Goal: Information Seeking & Learning: Find specific page/section

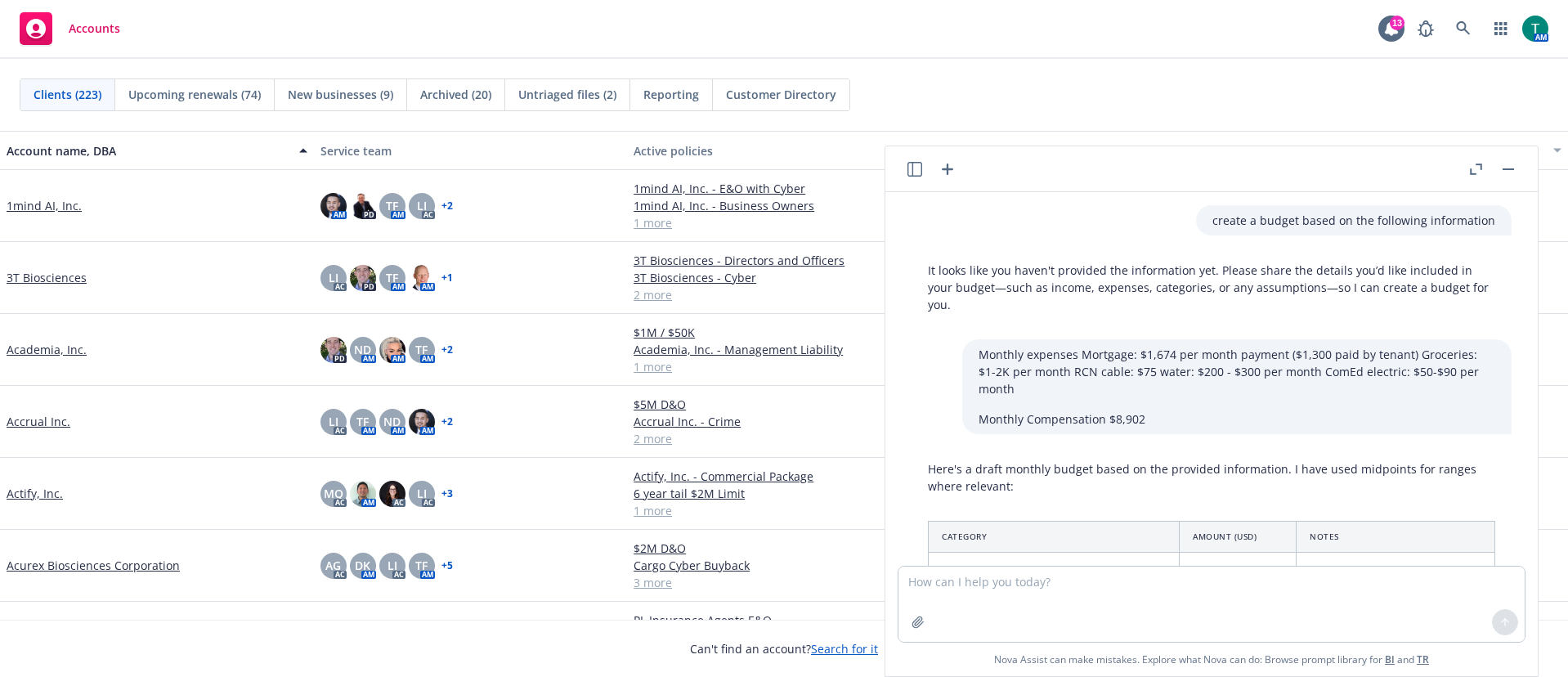
scroll to position [1772, 0]
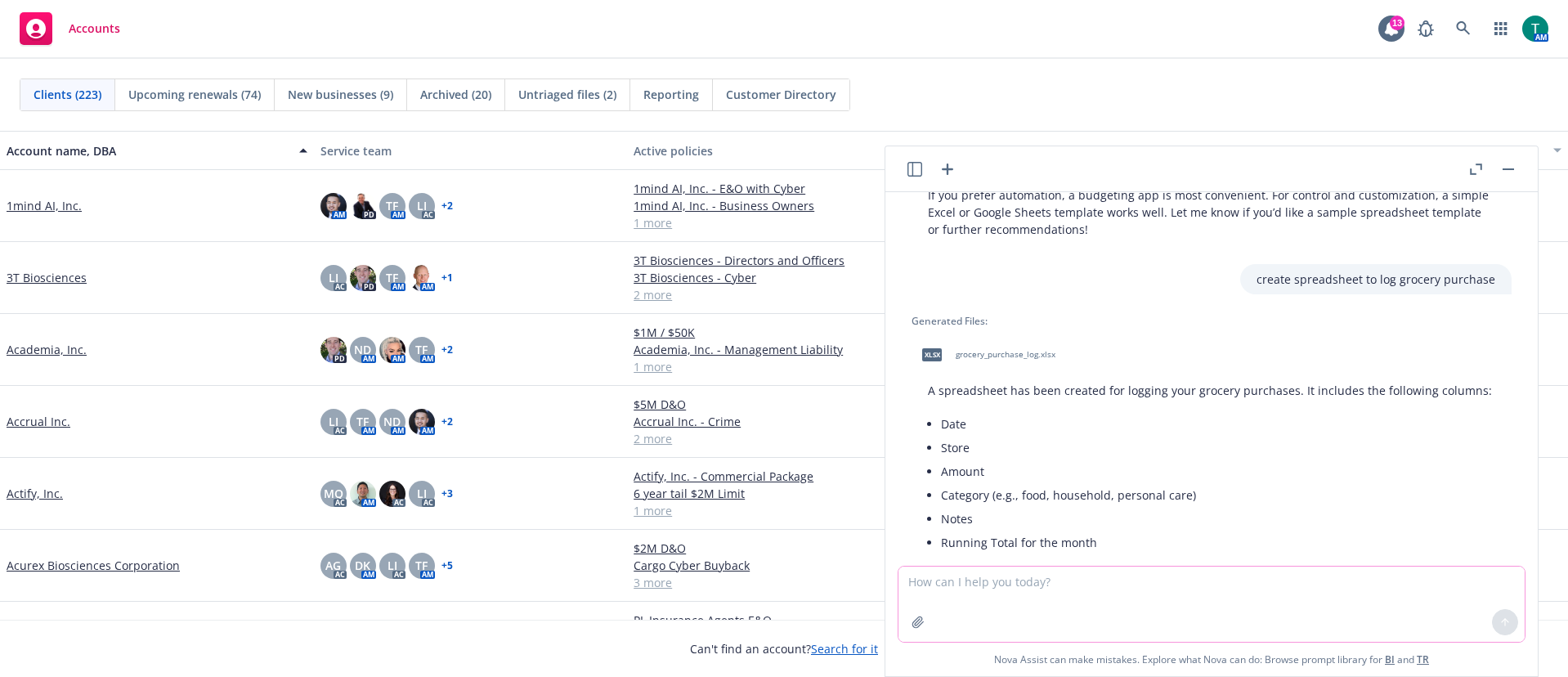
click at [988, 594] on textarea at bounding box center [1211, 604] width 626 height 75
type textarea "refine email"
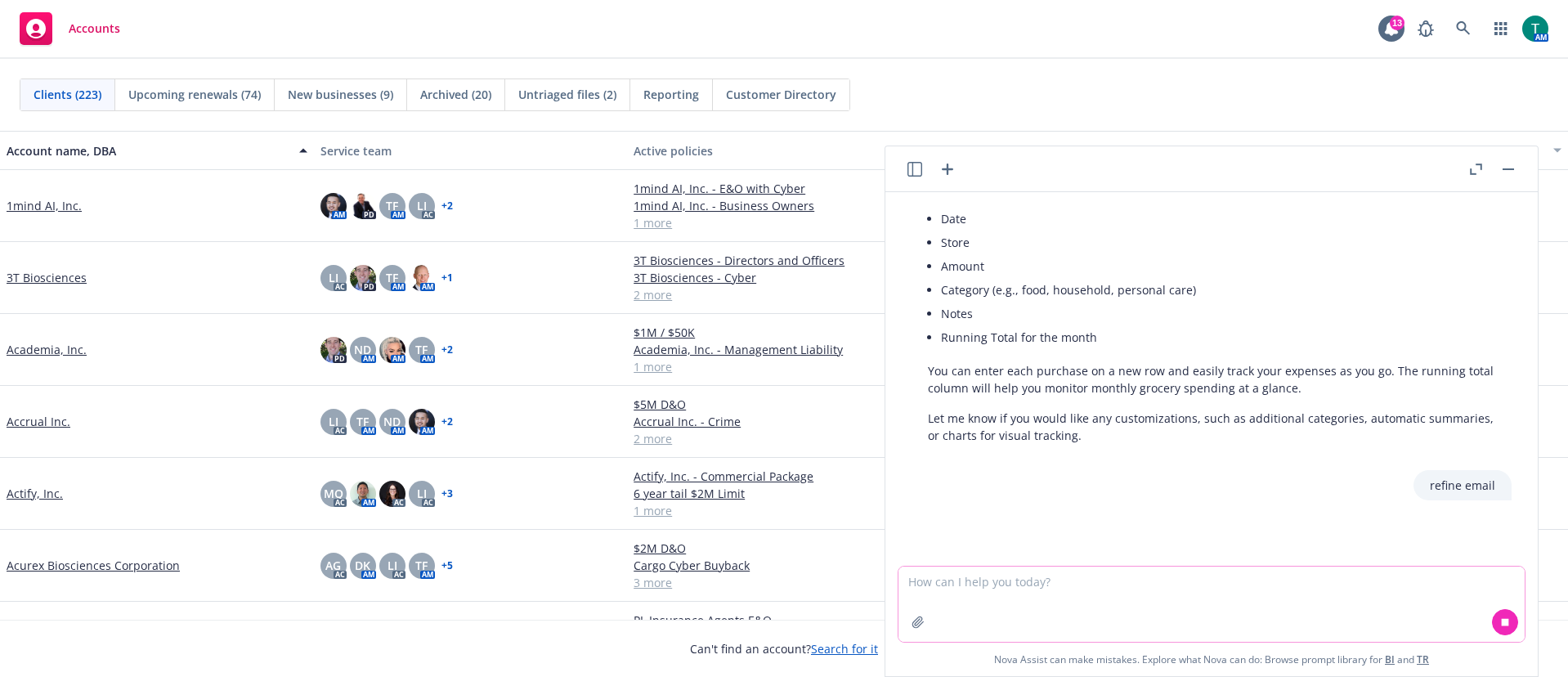
paste textarea "Hi [PERSON_NAME], Thanks for the feedback and understood. “Fast Tracking” is ge…"
type textarea "Hi [PERSON_NAME], Thanks for the feedback and understood. “Fast Tracking” is ge…"
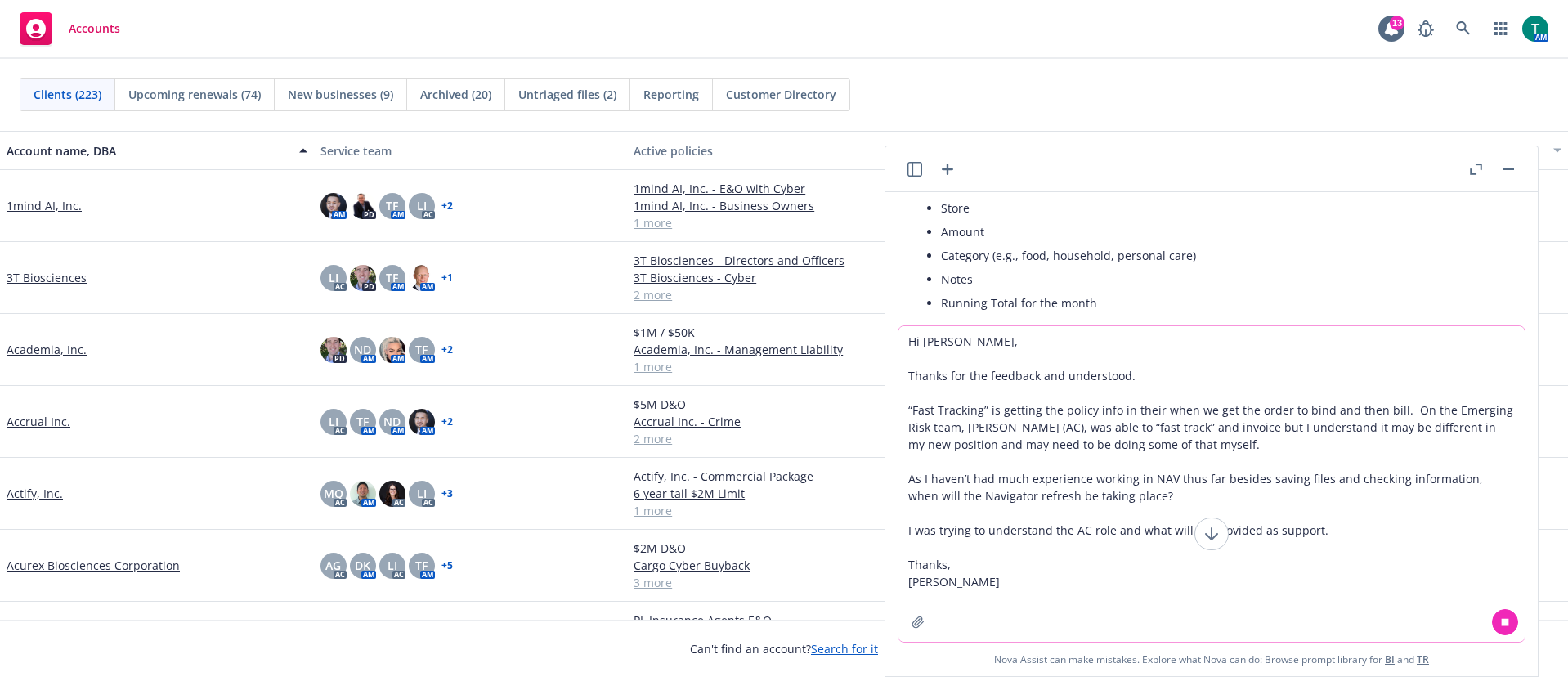
click at [984, 589] on textarea "Hi [PERSON_NAME], Thanks for the feedback and understood. “Fast Tracking” is ge…" at bounding box center [1211, 484] width 626 height 316
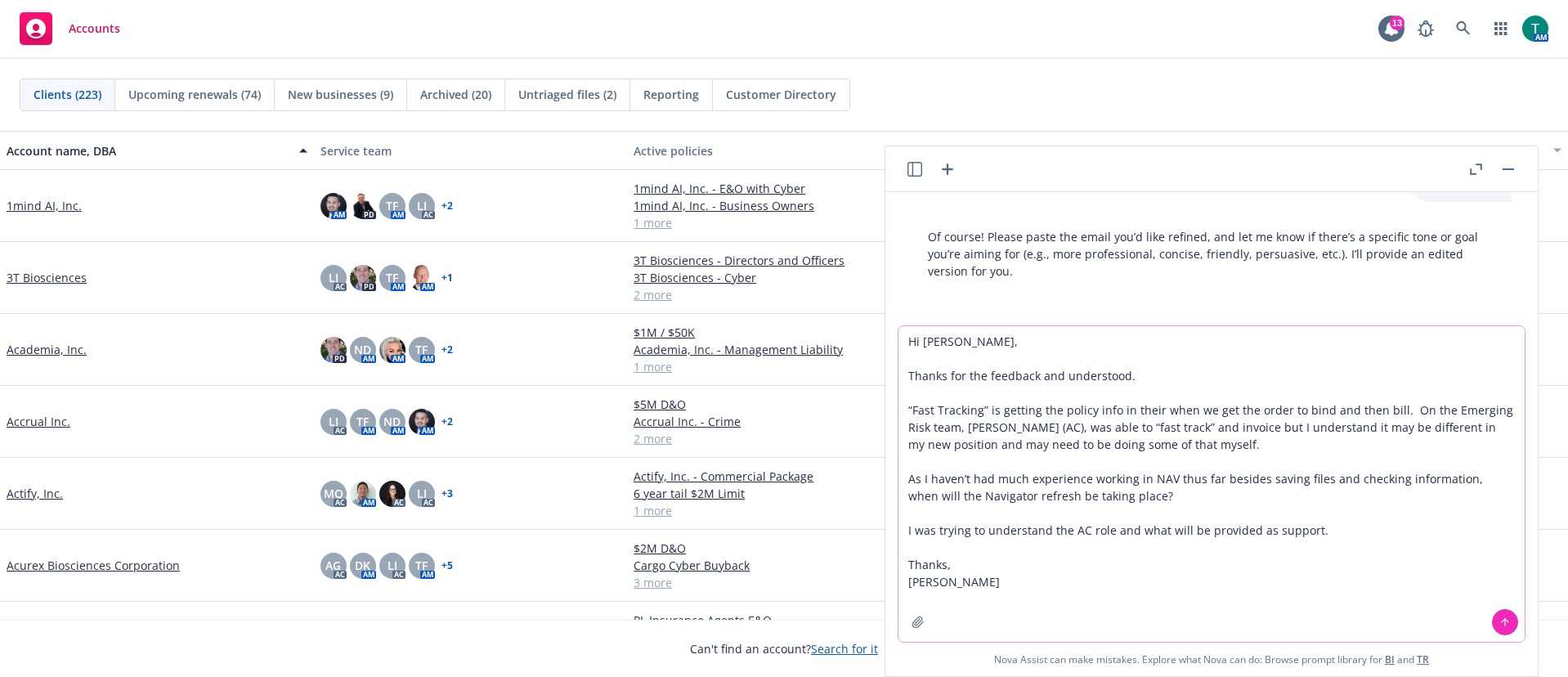
scroll to position [2310, 0]
click at [949, 578] on textarea "Hi [PERSON_NAME], Thanks for the feedback and understood. “Fast Tracking” is ge…" at bounding box center [1211, 484] width 626 height 316
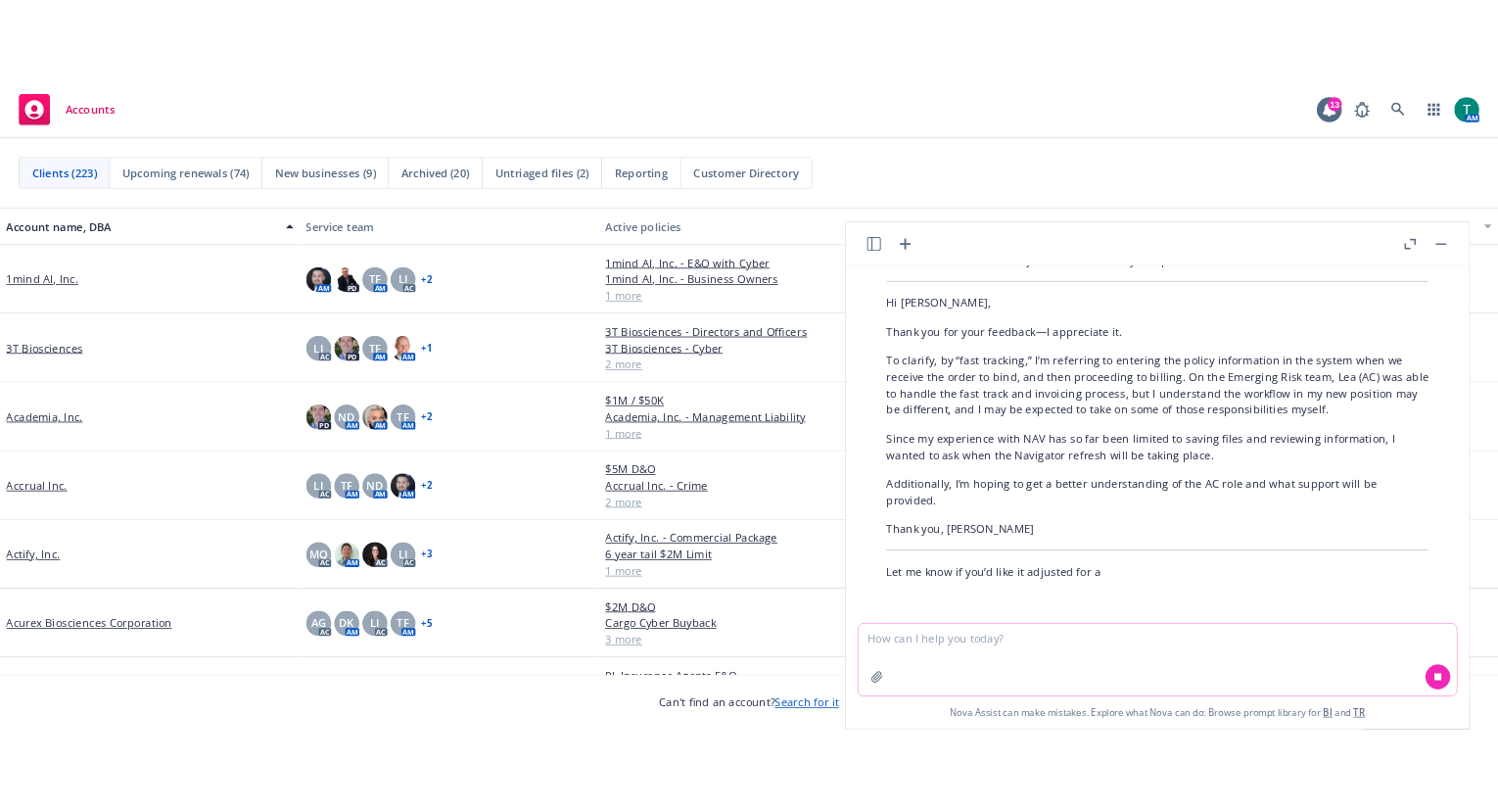
scroll to position [3231, 0]
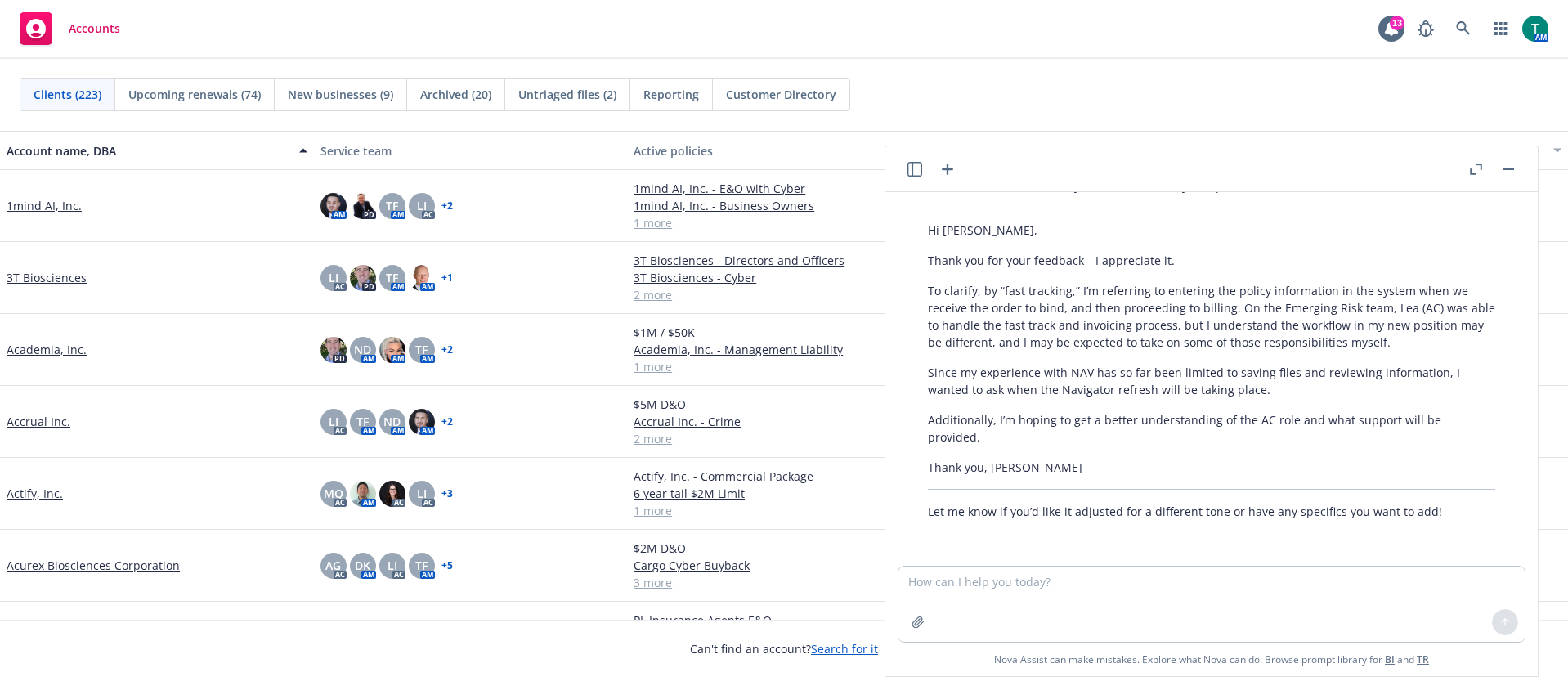
drag, startPoint x: 1054, startPoint y: 470, endPoint x: 1019, endPoint y: 467, distance: 35.1
click at [1051, 467] on p "Thank you, [PERSON_NAME]" at bounding box center [1211, 467] width 567 height 18
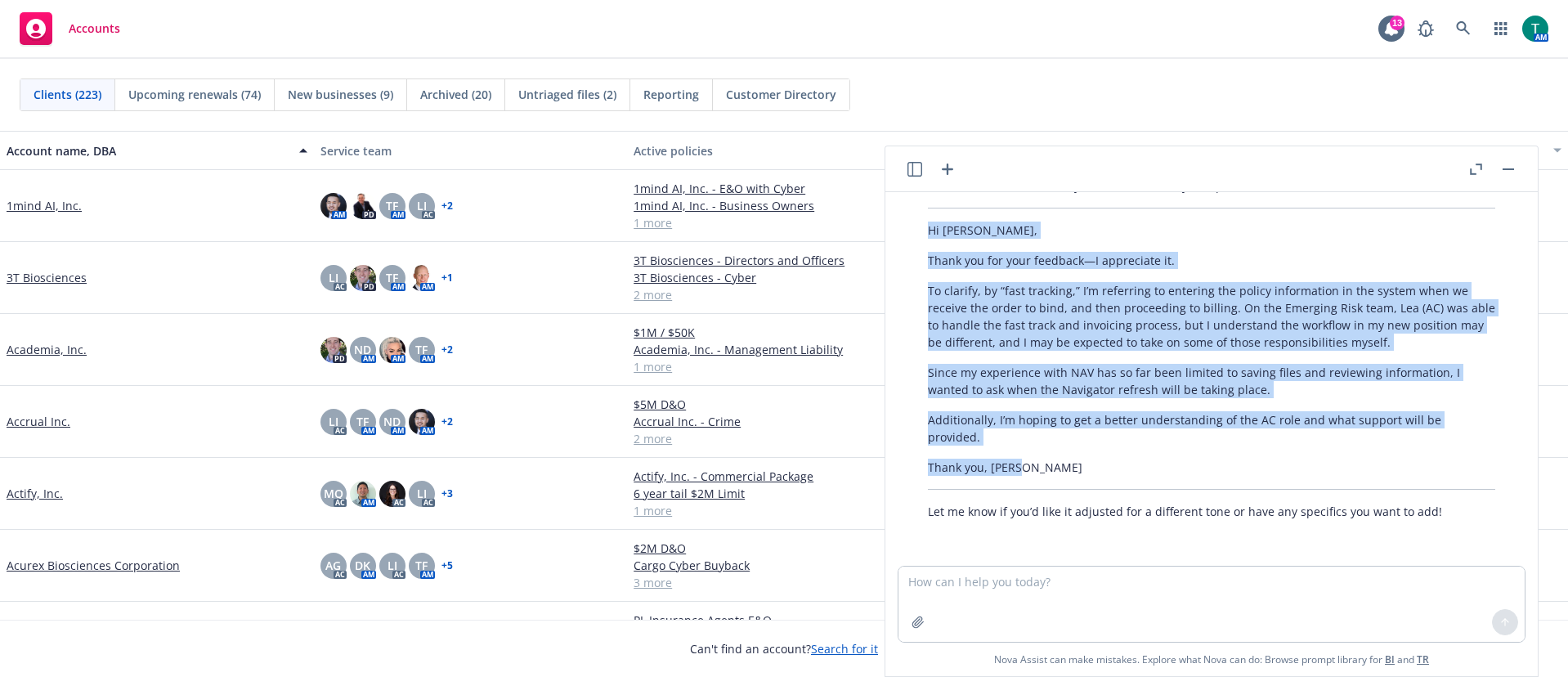
drag, startPoint x: 1060, startPoint y: 462, endPoint x: 905, endPoint y: 230, distance: 279.0
click at [905, 230] on div "Here’s a refined version of your email for clarity and professionalism: Hi [PER…" at bounding box center [1211, 349] width 626 height 356
copy div "Hi [PERSON_NAME], Thank you for your feedback—I appreciate it. To clarify, by “…"
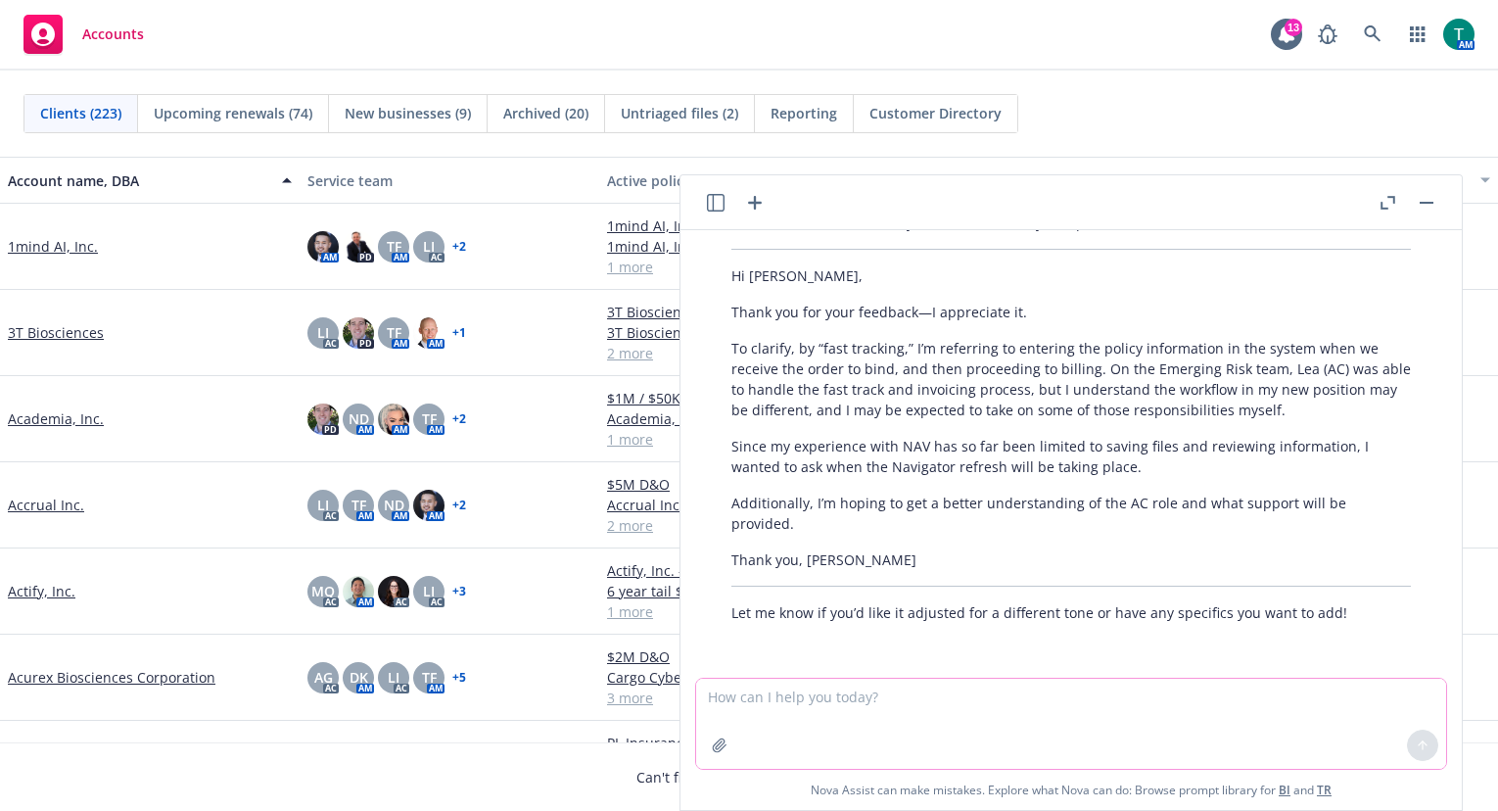
click at [959, 720] on textarea at bounding box center [1071, 724] width 750 height 90
paste textarea "Sounds good. The renewal list or accounting processing schedule is a good way t…"
type textarea "Sounds good. The renewal list or accounting processing schedule is a good way t…"
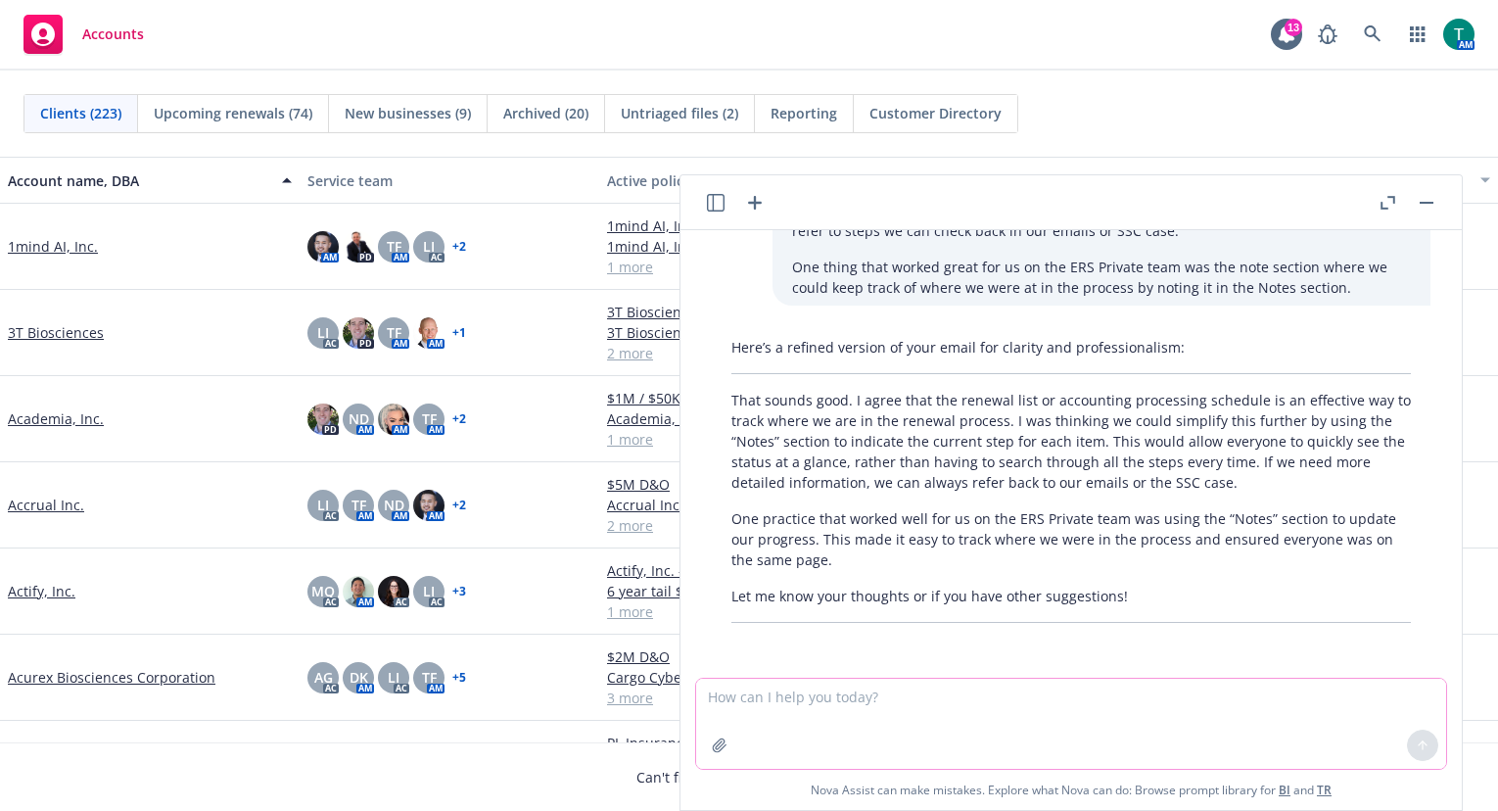
scroll to position [3755, 0]
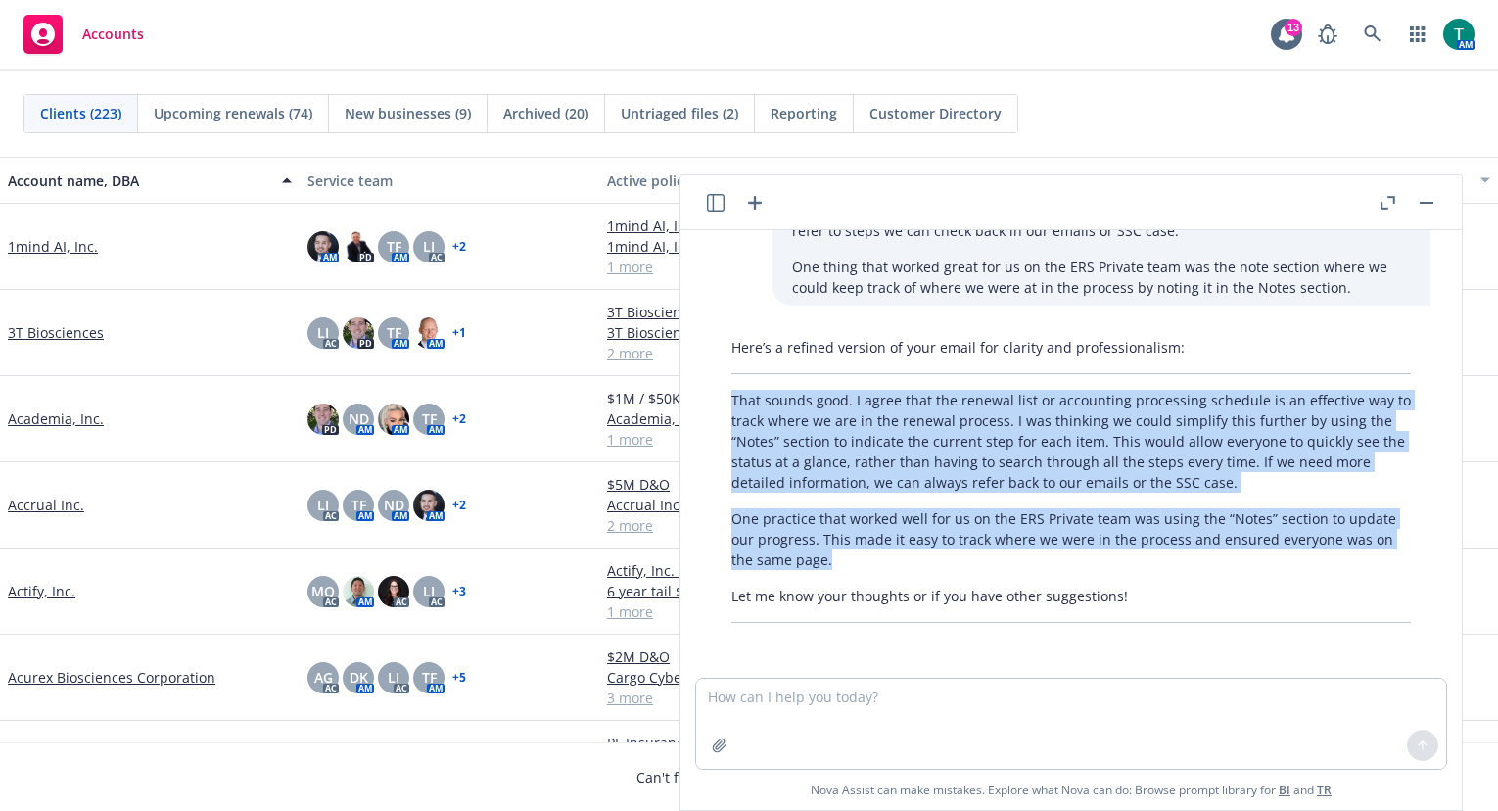
drag, startPoint x: 841, startPoint y: 563, endPoint x: 718, endPoint y: 394, distance: 209.5
click at [718, 394] on div "Here’s a refined version of your email for clarity and professionalism: That so…" at bounding box center [1071, 480] width 719 height 302
copy div "That sounds good. I agree that the renewal list or accounting processing schedu…"
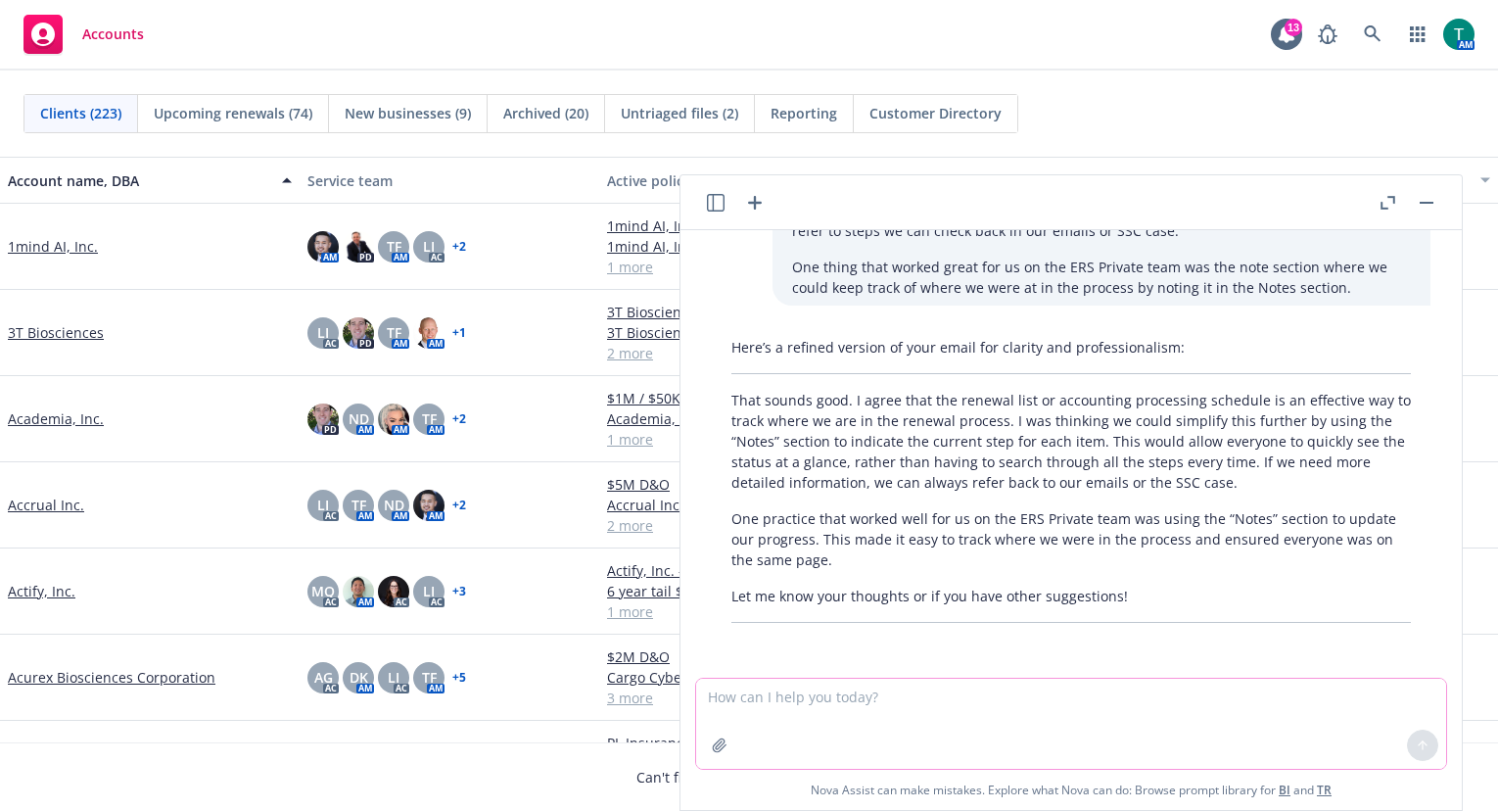
click at [784, 726] on textarea at bounding box center [1071, 724] width 750 height 90
paste textarea "Since we do so much data entry currently, I figured us reducing steps may help …"
type textarea "Since we do so much data entry currently, I figured us reducing steps may help …"
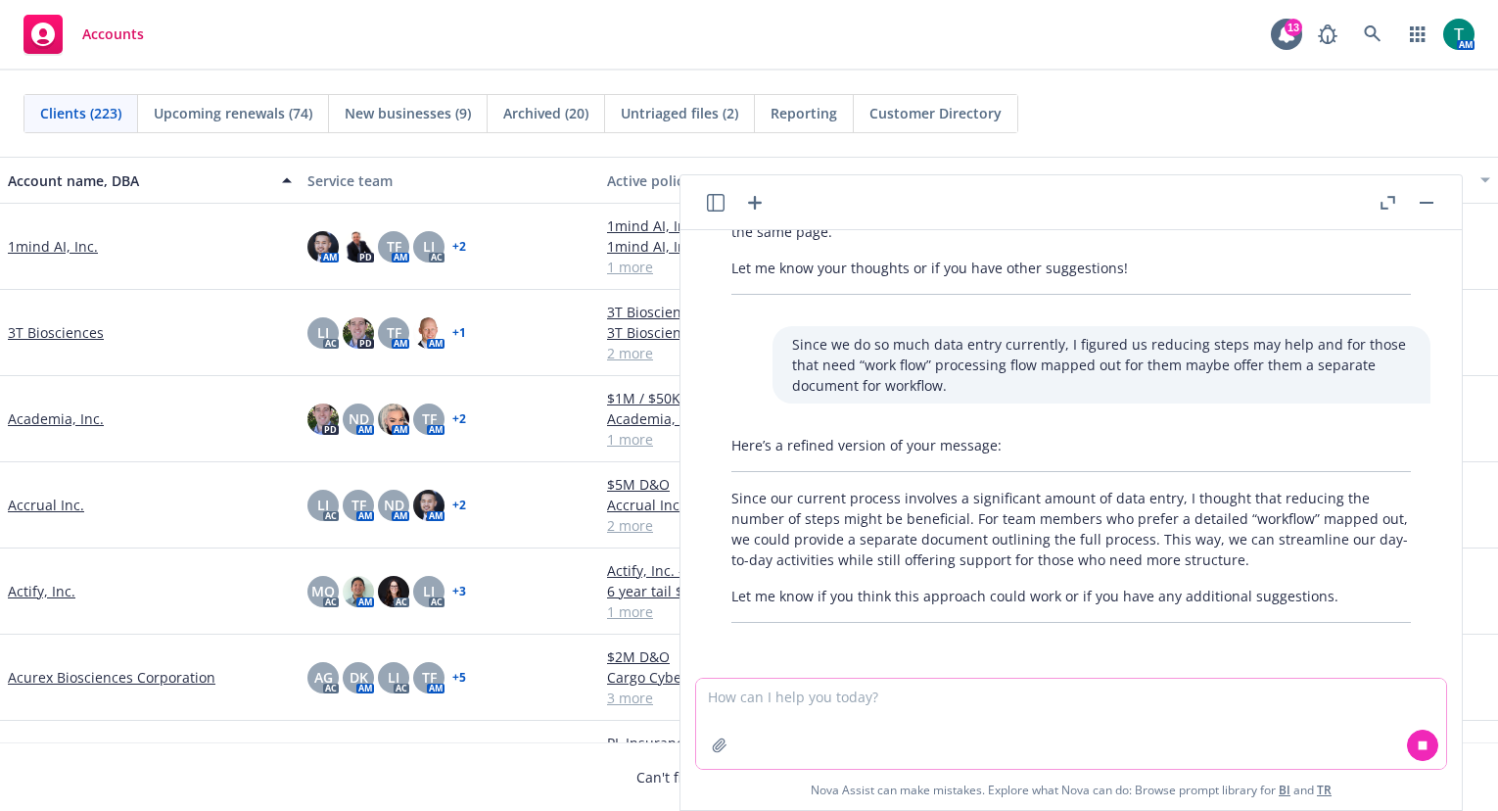
scroll to position [4083, 0]
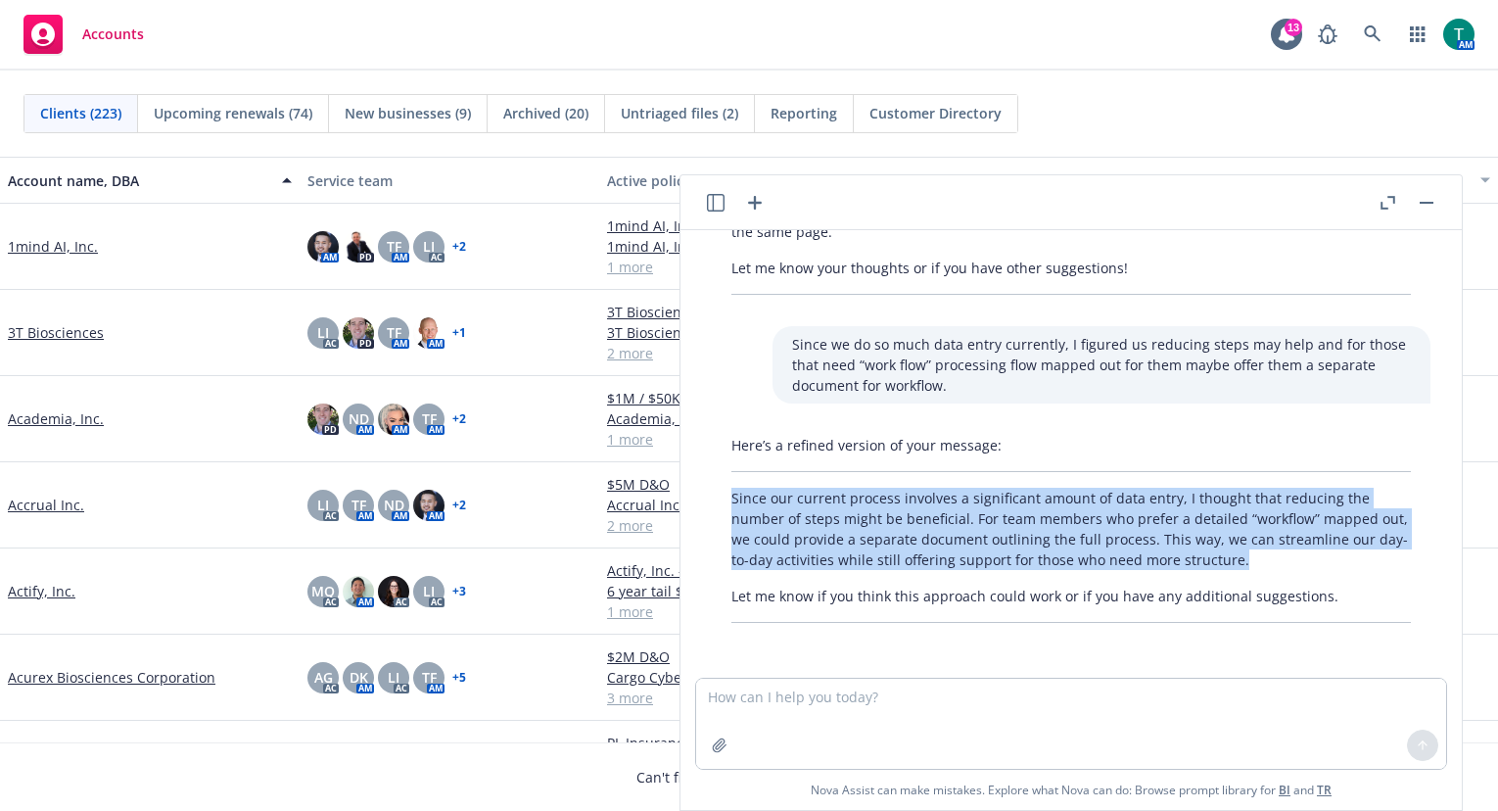
drag, startPoint x: 1321, startPoint y: 569, endPoint x: 730, endPoint y: 497, distance: 594.7
click at [730, 497] on div "Here’s a refined version of your message: Since our current process involves a …" at bounding box center [1071, 529] width 719 height 204
copy p "Since our current process involves a significant amount of data entry, I though…"
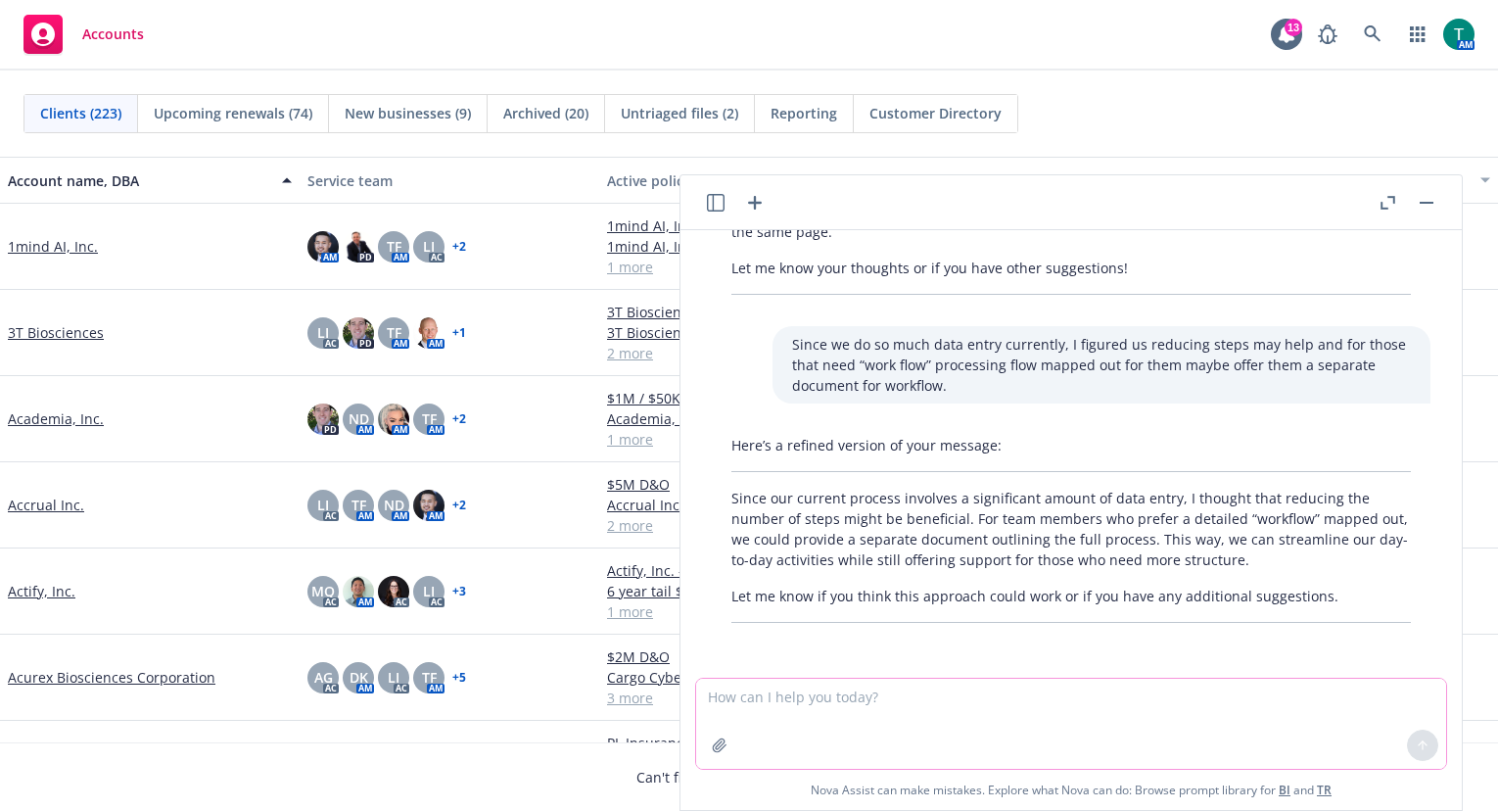
click at [1097, 717] on textarea at bounding box center [1071, 724] width 750 height 90
paste textarea "Below is a link to ERS Private team assignment sheet – hopefully I shared it co…"
type textarea "Below is a link to ERS Private team assignment sheet – hopefully I shared it co…"
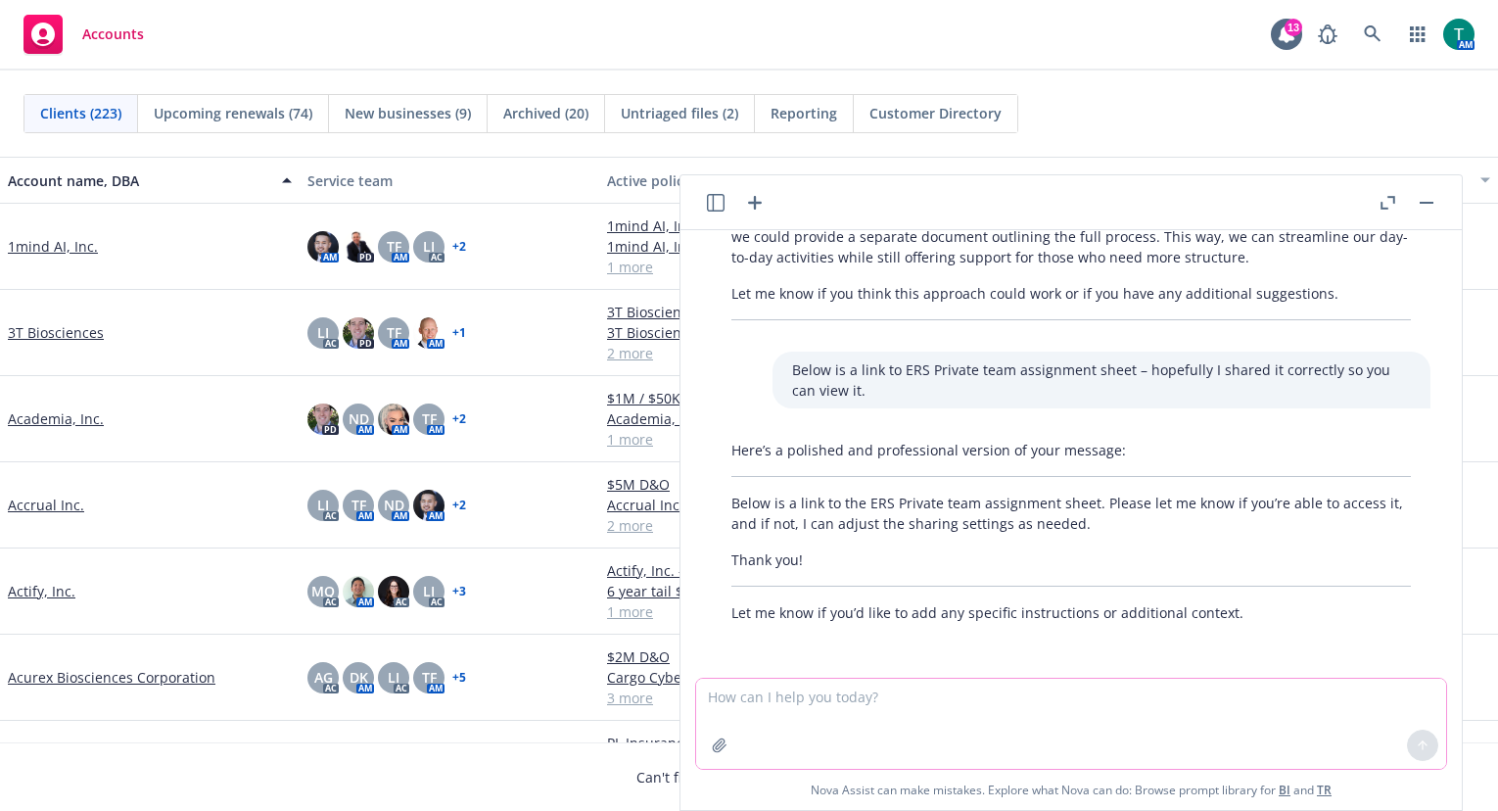
scroll to position [4385, 0]
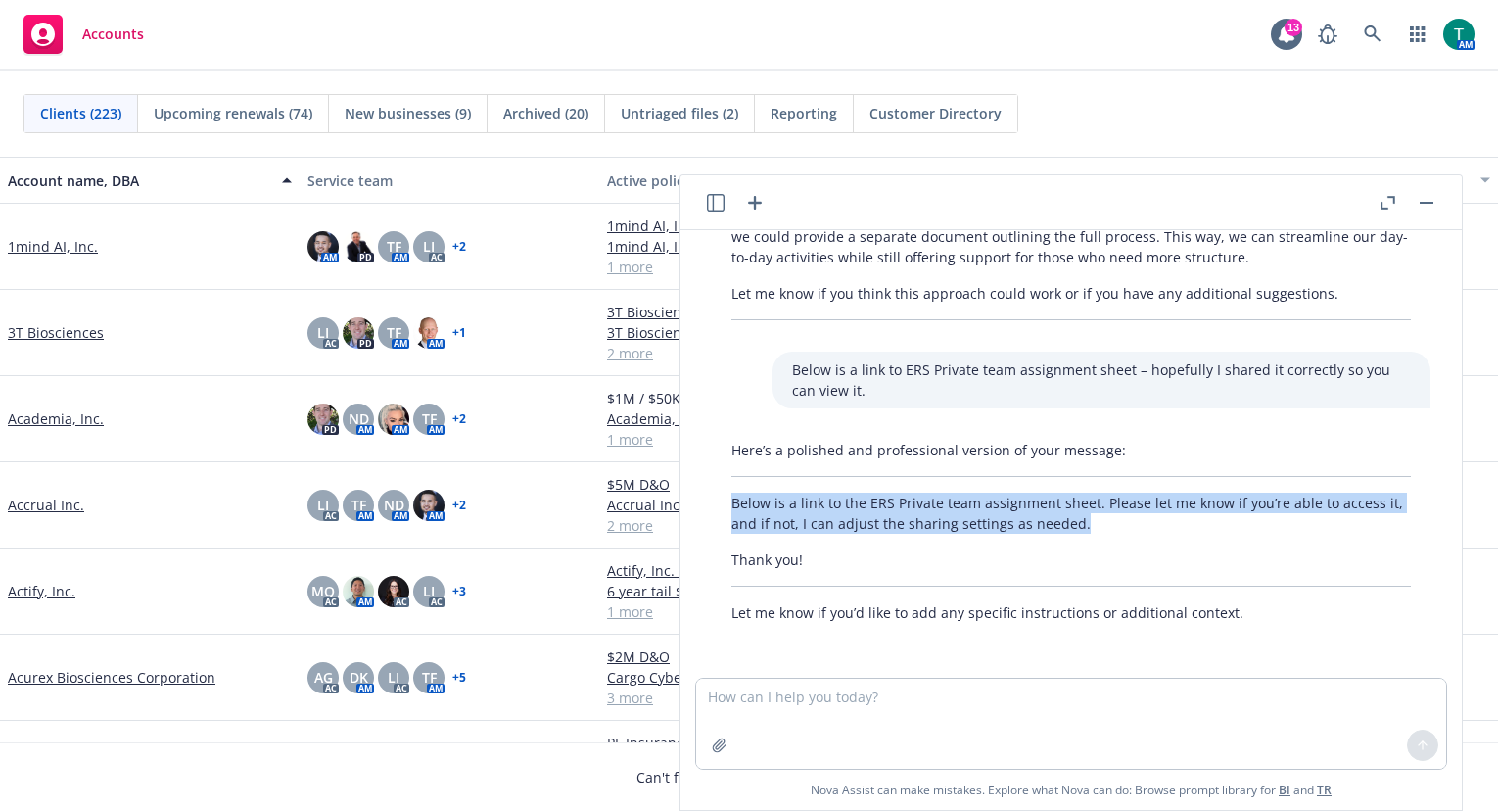
drag, startPoint x: 1123, startPoint y: 532, endPoint x: 714, endPoint y: 509, distance: 409.9
click at [714, 509] on div "Here’s a polished and professional version of your message: Below is a link to …" at bounding box center [1071, 531] width 719 height 199
copy p "Below is a link to the ERS Private team assignment sheet. Please let me know if…"
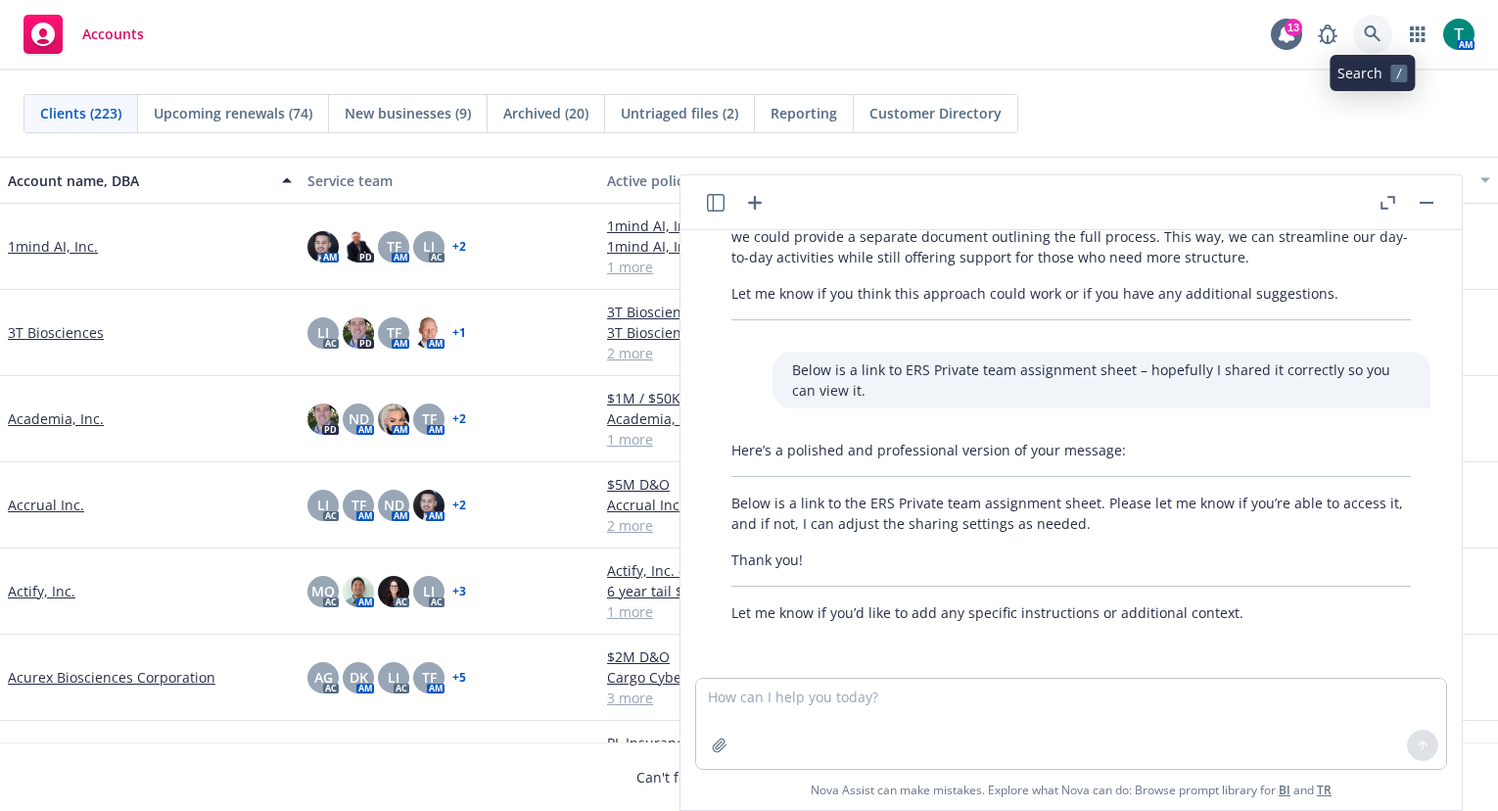
click at [1372, 29] on icon at bounding box center [1373, 34] width 18 height 18
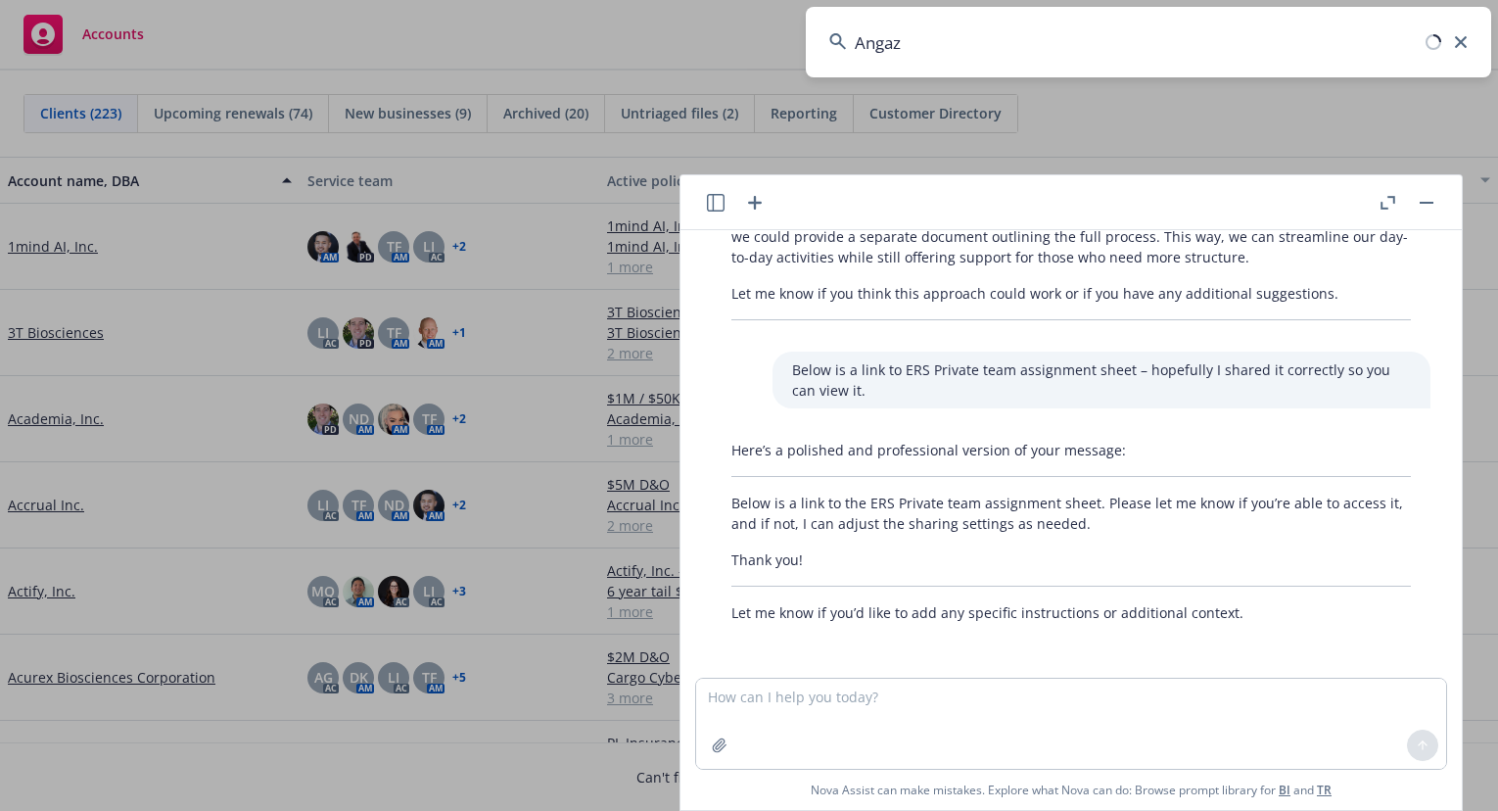
type input "Angaza"
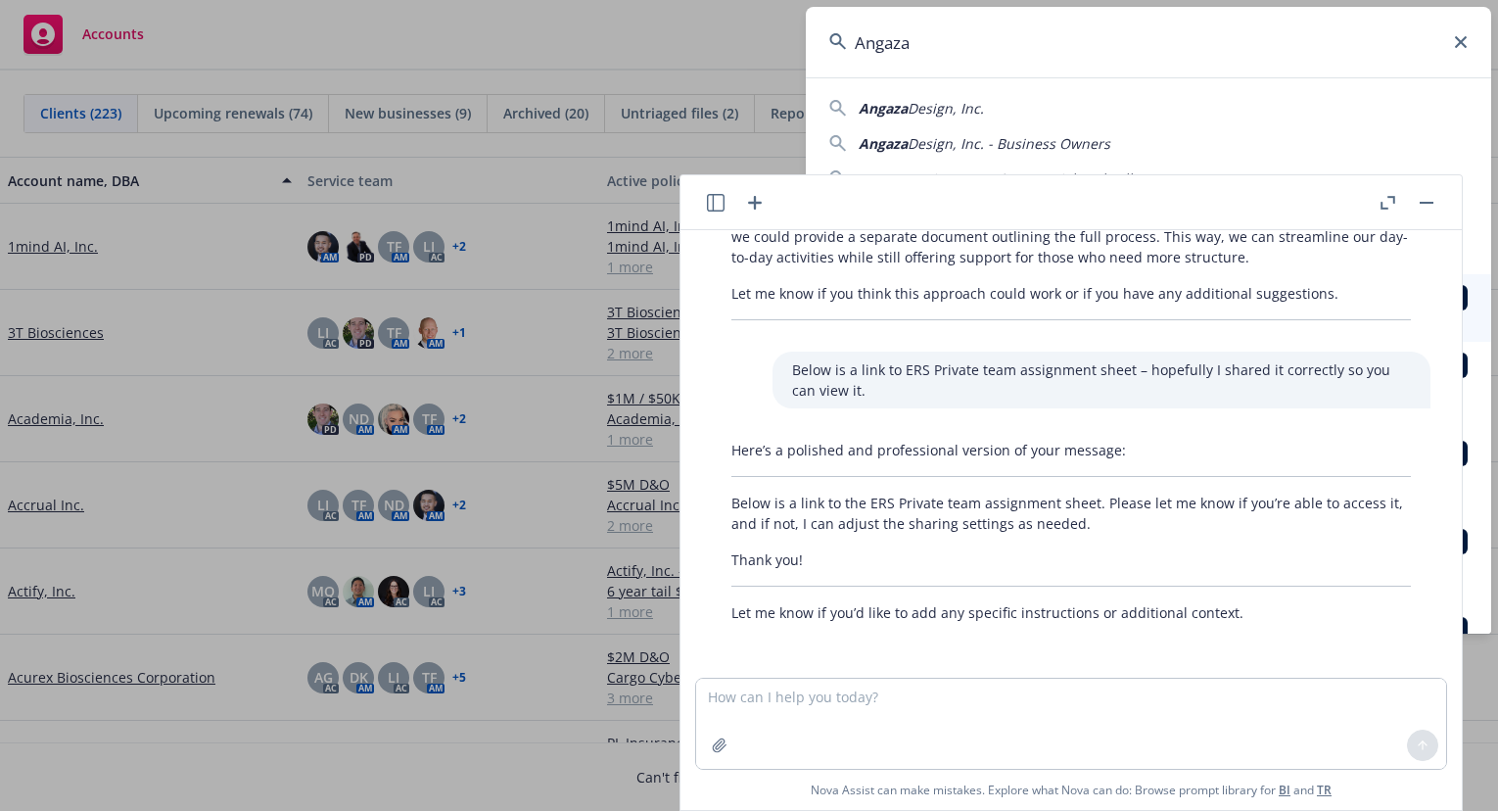
click at [1433, 205] on button "button" at bounding box center [1426, 202] width 23 height 23
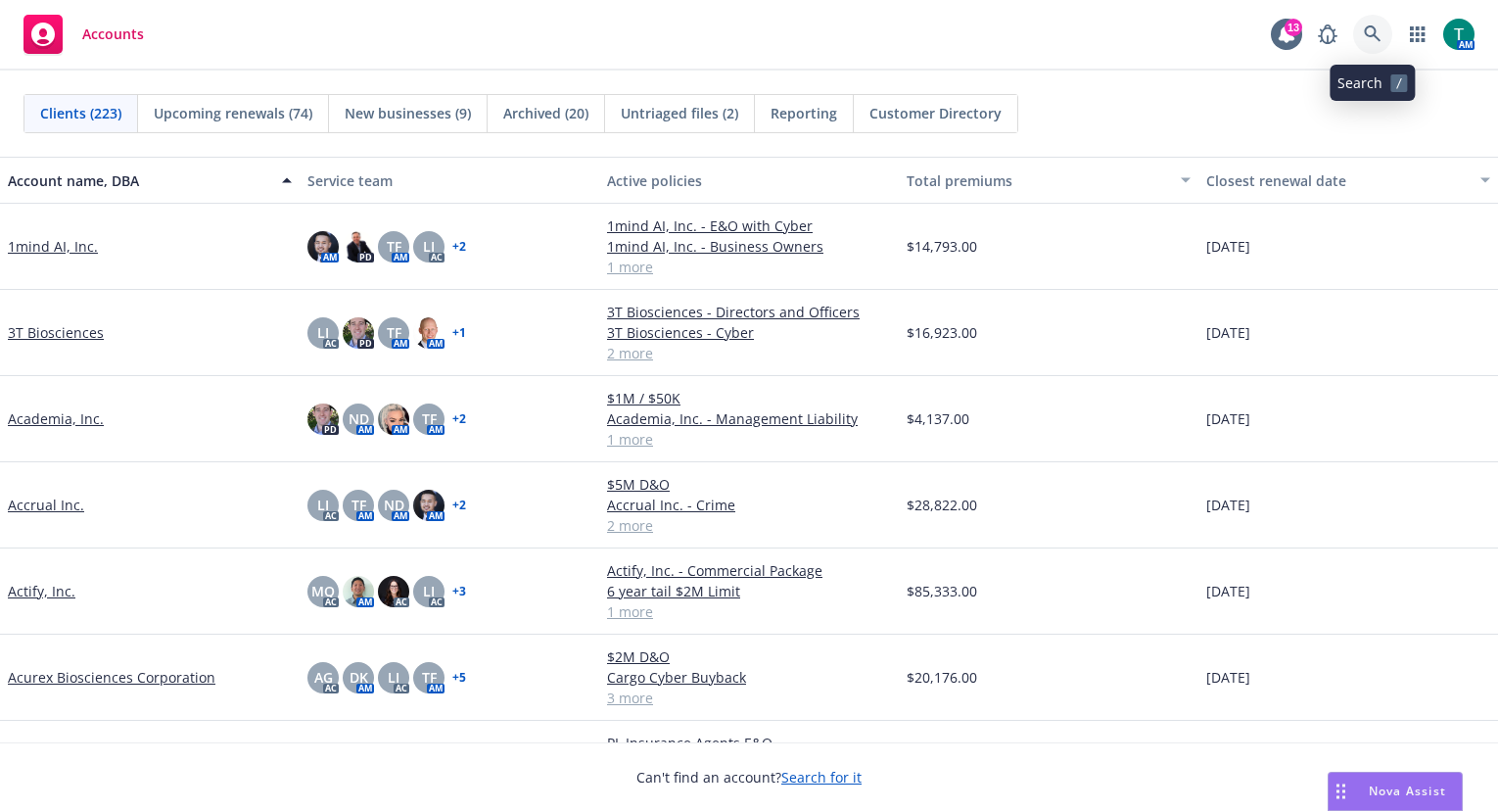
click at [1378, 36] on icon at bounding box center [1373, 34] width 18 height 18
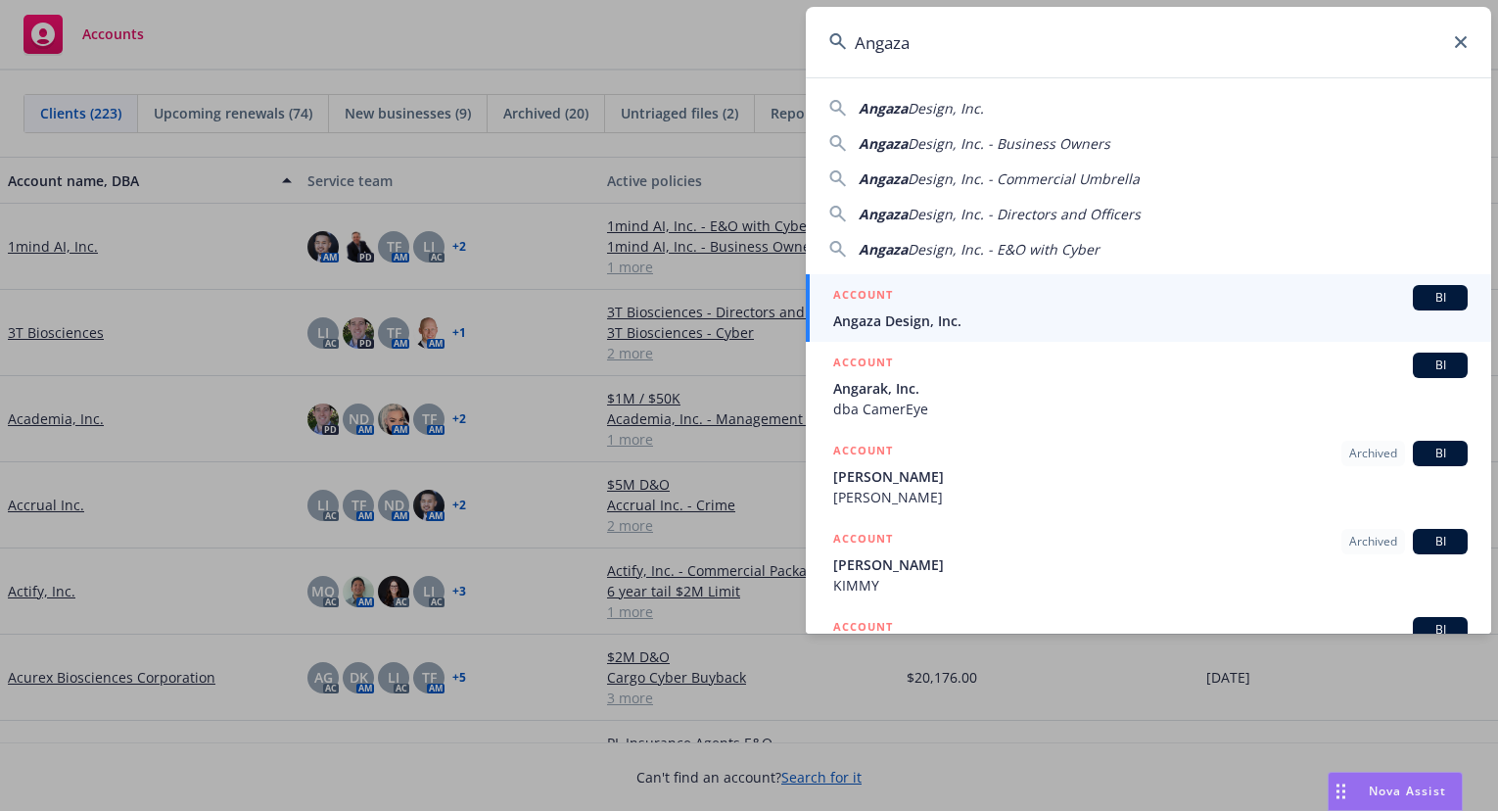
type input "Angaza"
click at [1451, 291] on div "BI" at bounding box center [1440, 297] width 55 height 25
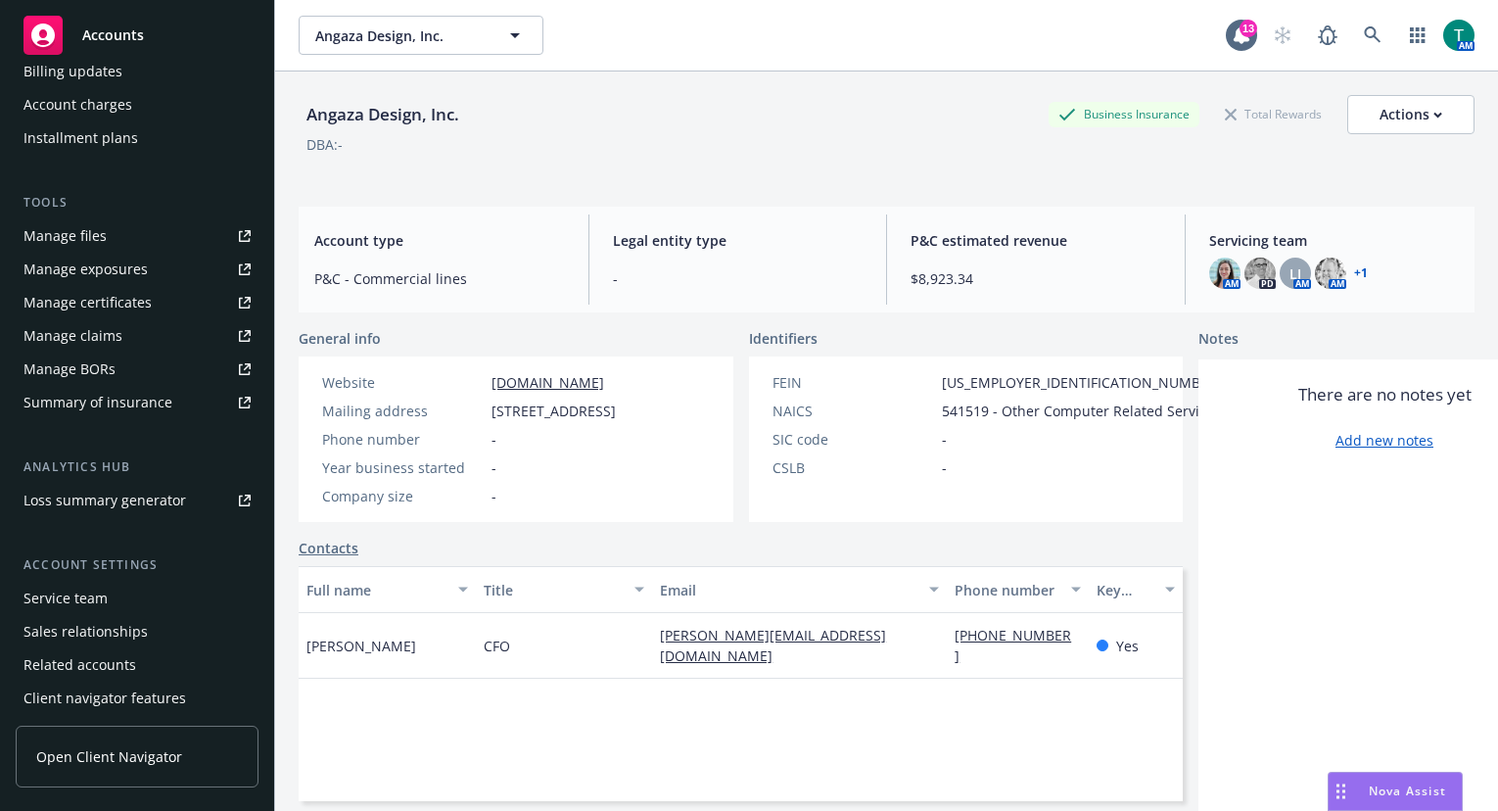
scroll to position [465, 0]
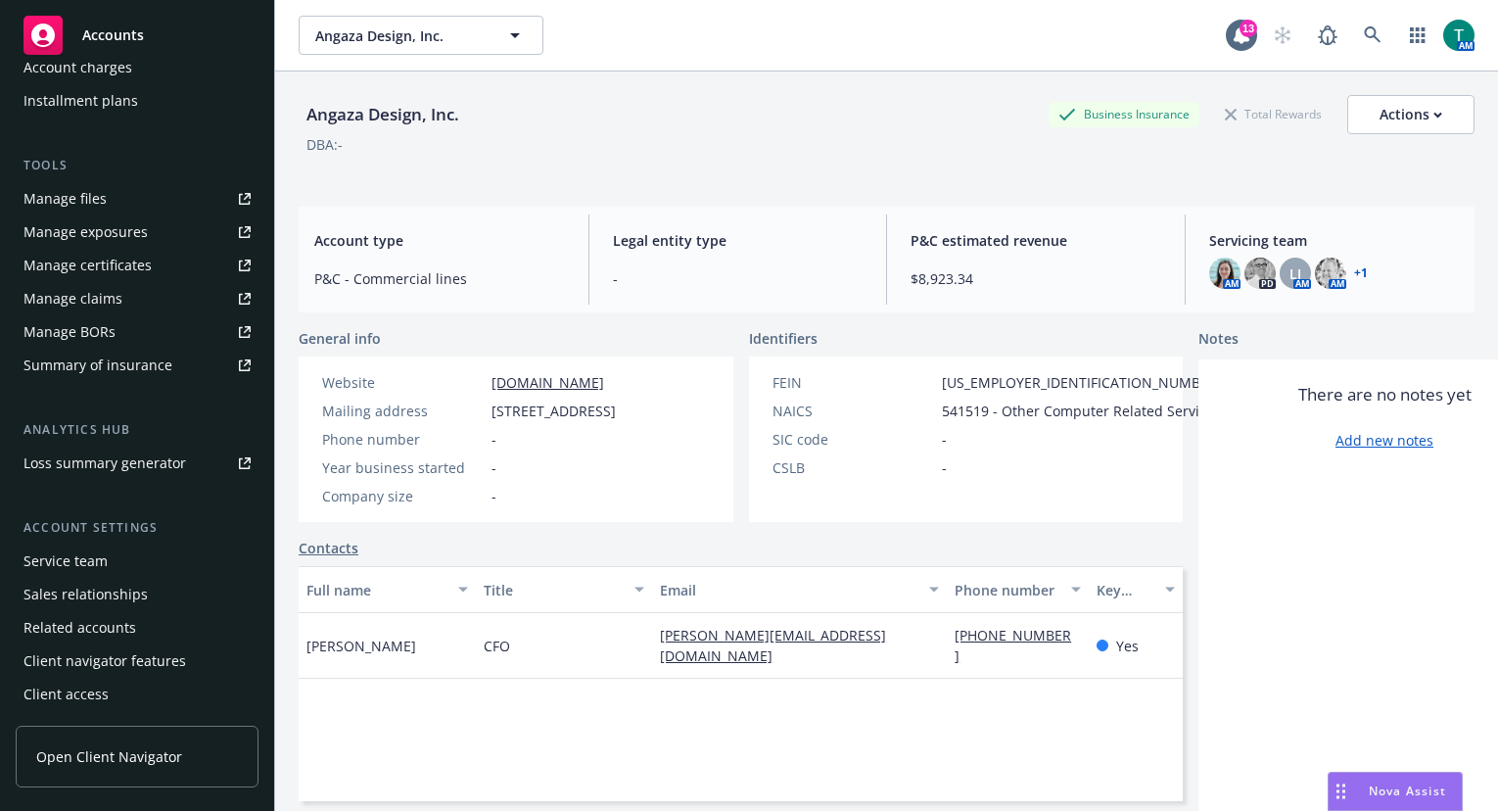
click at [92, 568] on div "Service team" at bounding box center [65, 560] width 84 height 31
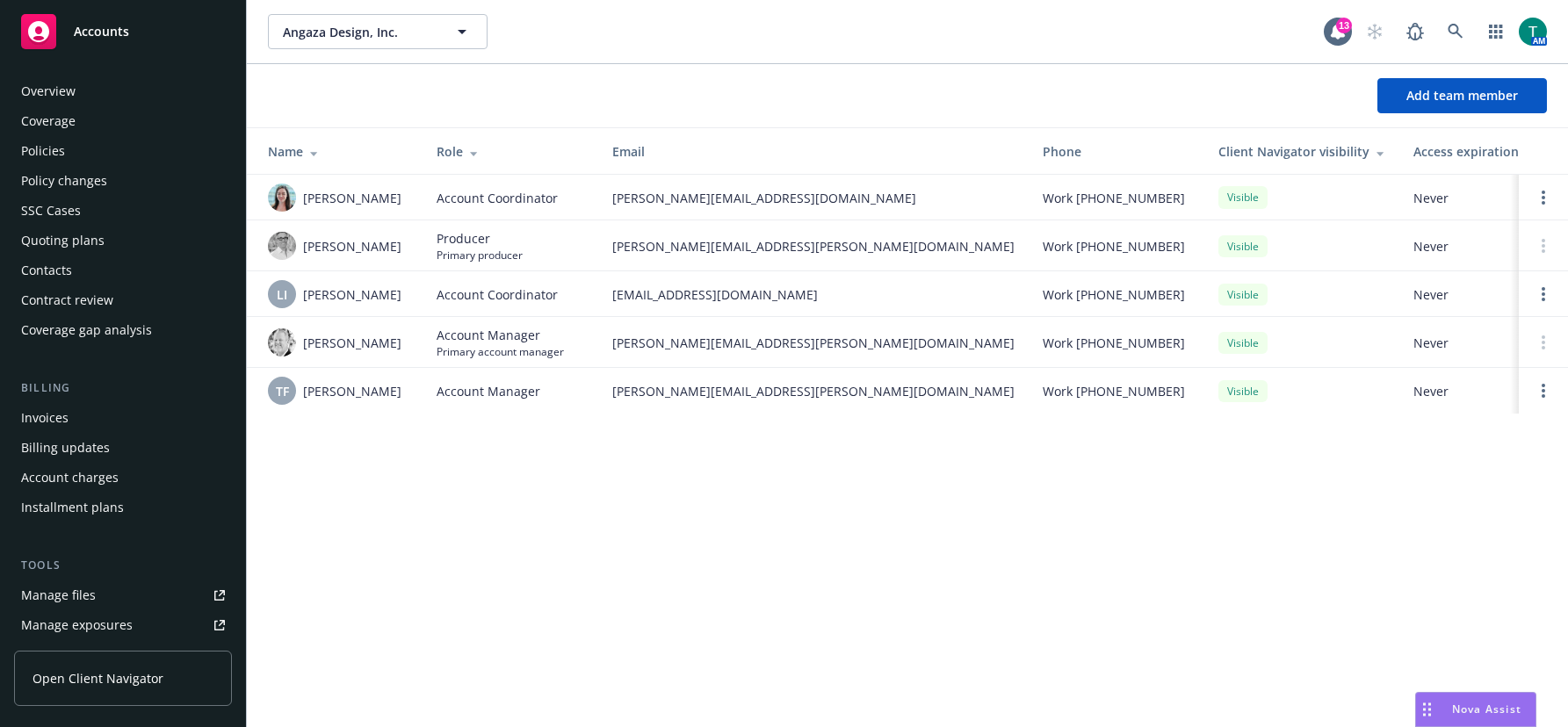
click at [65, 153] on div "Policies" at bounding box center [122, 151] width 204 height 28
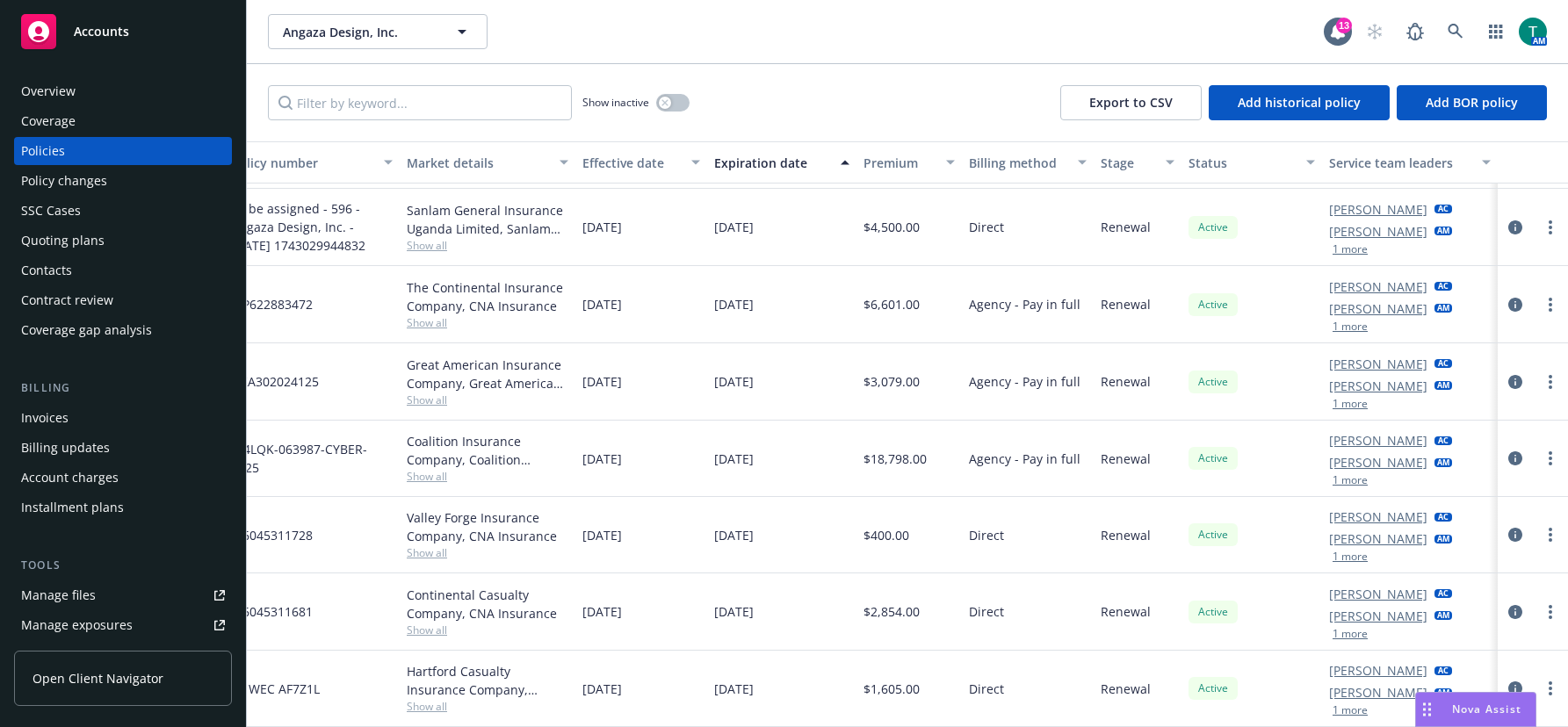
scroll to position [0, 388]
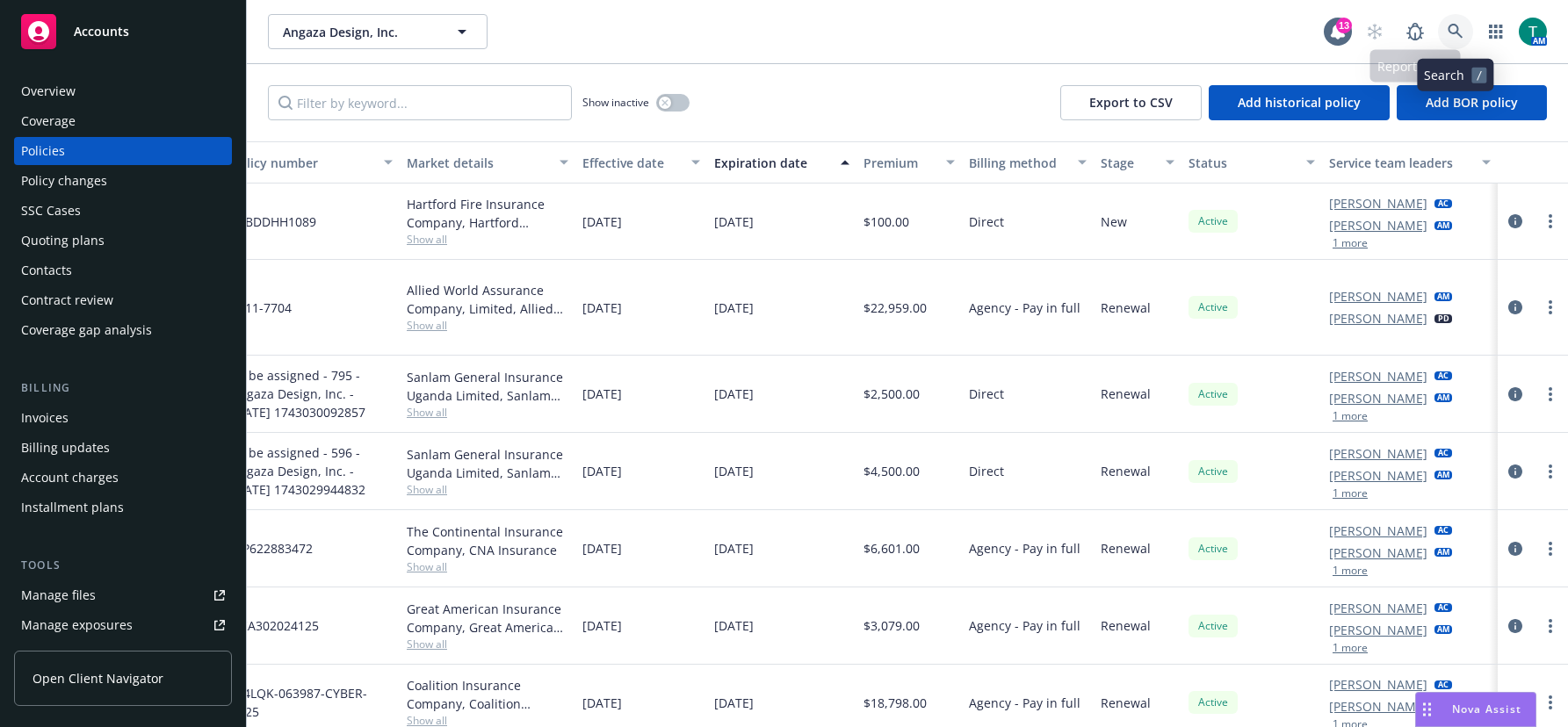
click at [1451, 29] on icon at bounding box center [1456, 31] width 16 height 16
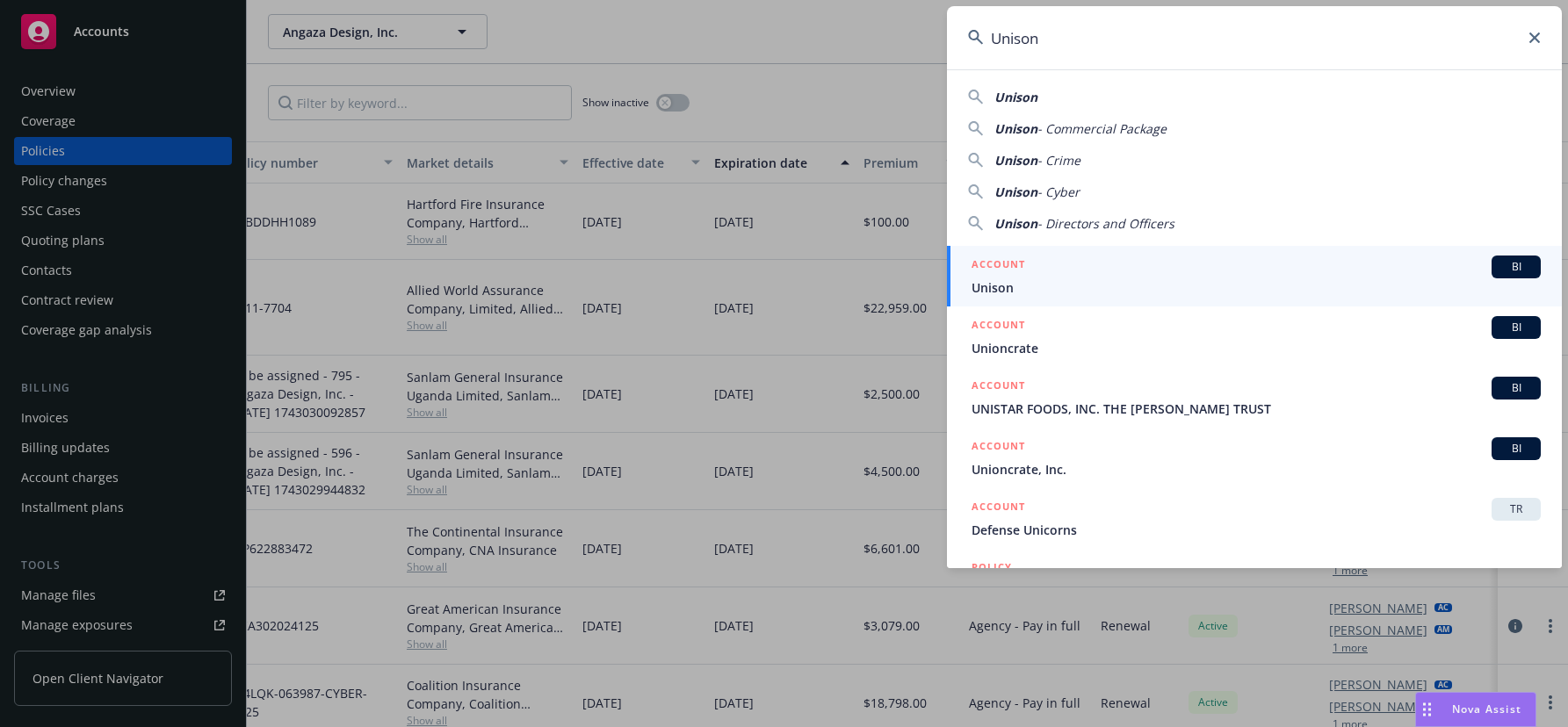
type input "Unison"
click at [1508, 261] on span "BI" at bounding box center [1515, 267] width 35 height 16
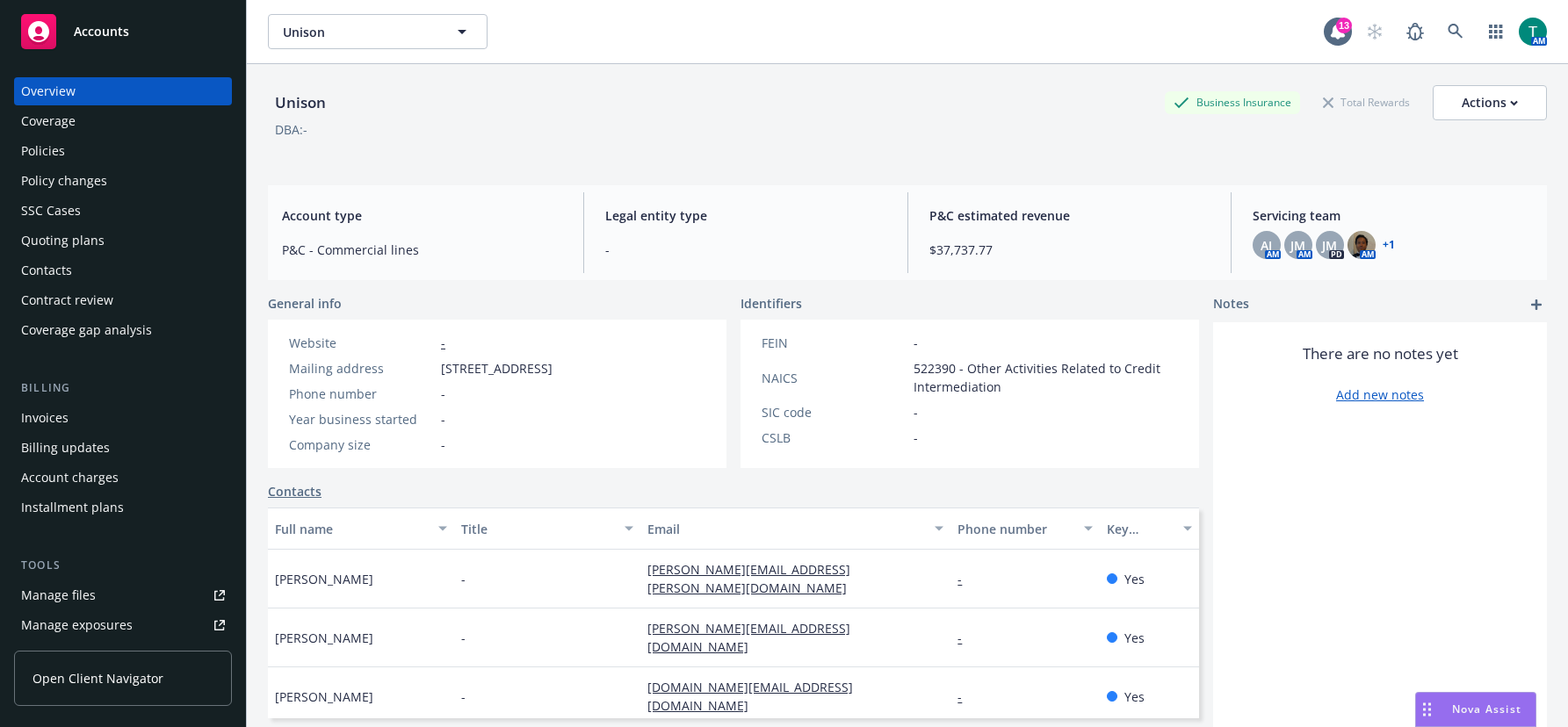
click at [104, 146] on div "Policies" at bounding box center [122, 151] width 204 height 28
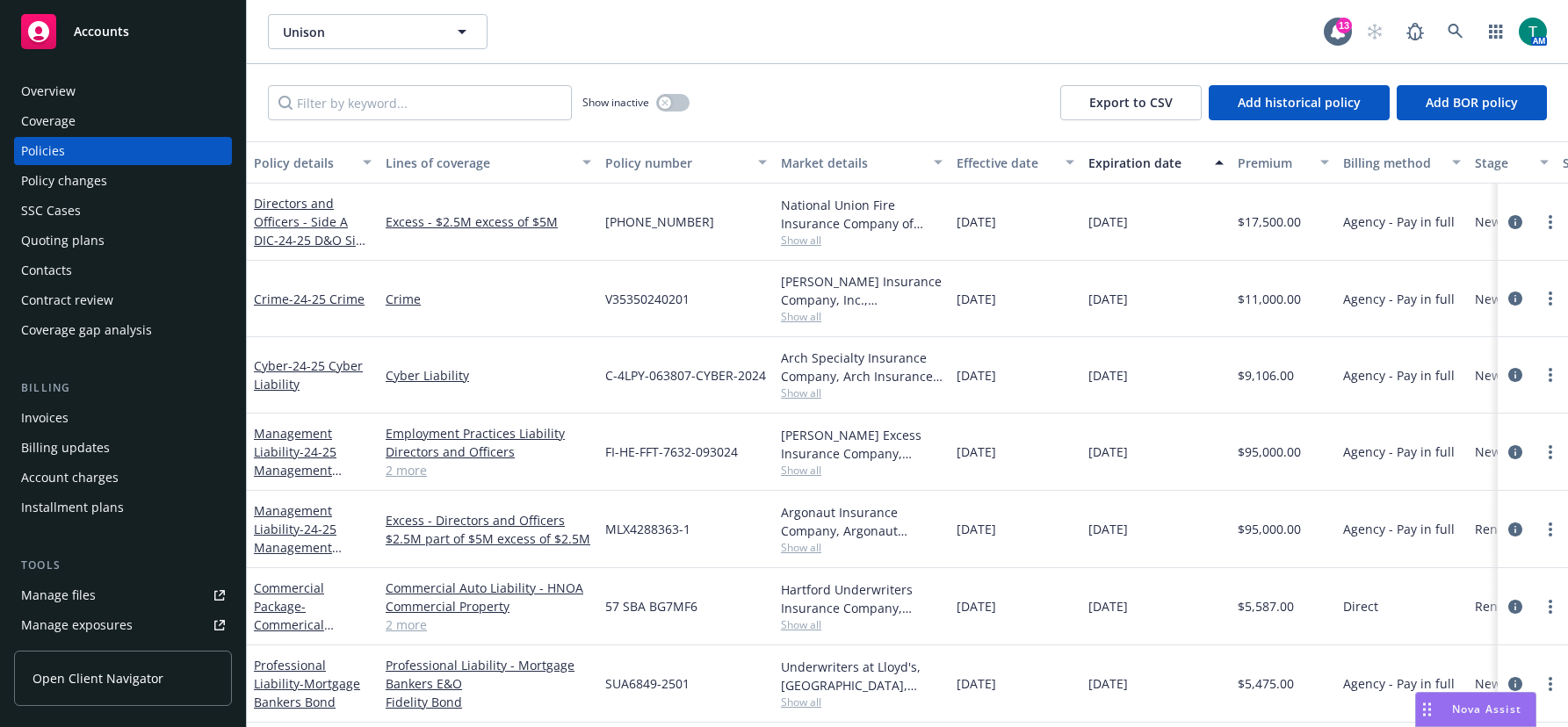
click at [692, 105] on div "Show inactive Export to CSV Add historical policy Add BOR policy" at bounding box center [907, 102] width 1321 height 77
drag, startPoint x: 671, startPoint y: 103, endPoint x: 710, endPoint y: 102, distance: 39.0
click at [710, 102] on div "Show inactive Export to CSV Add historical policy Add BOR policy" at bounding box center [907, 102] width 1321 height 77
click at [675, 105] on button "button" at bounding box center [672, 103] width 33 height 18
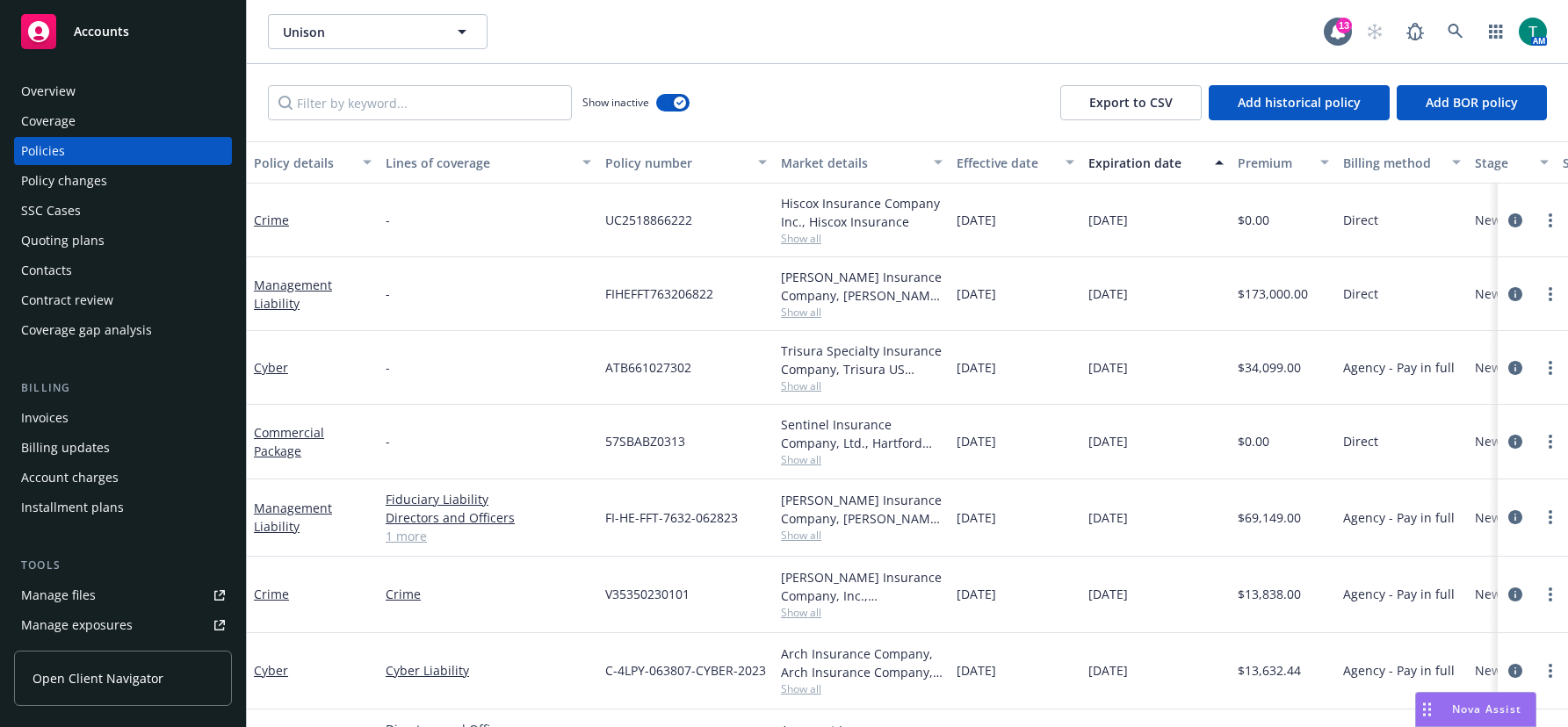
click at [90, 118] on div "Coverage" at bounding box center [122, 120] width 204 height 28
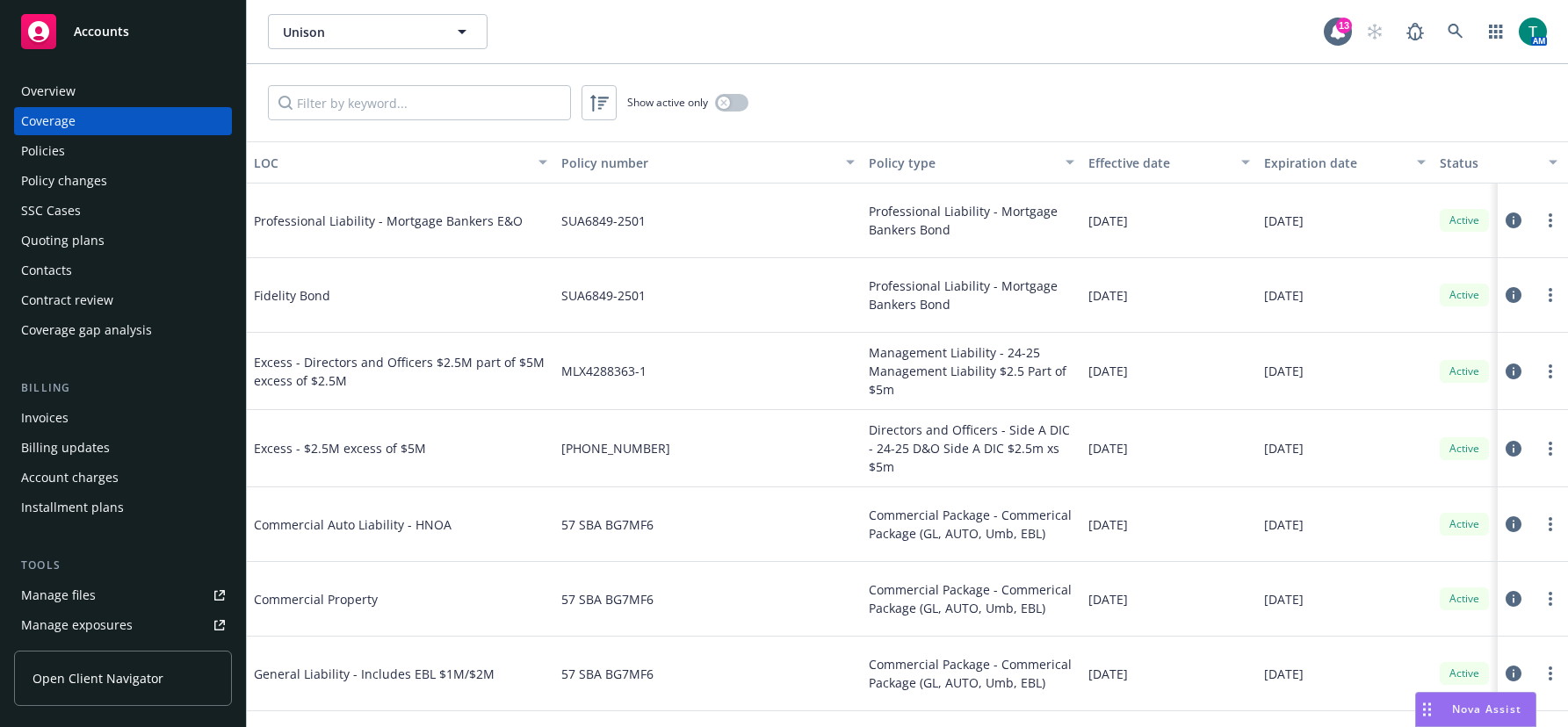
click at [42, 147] on div "Policies" at bounding box center [42, 151] width 44 height 28
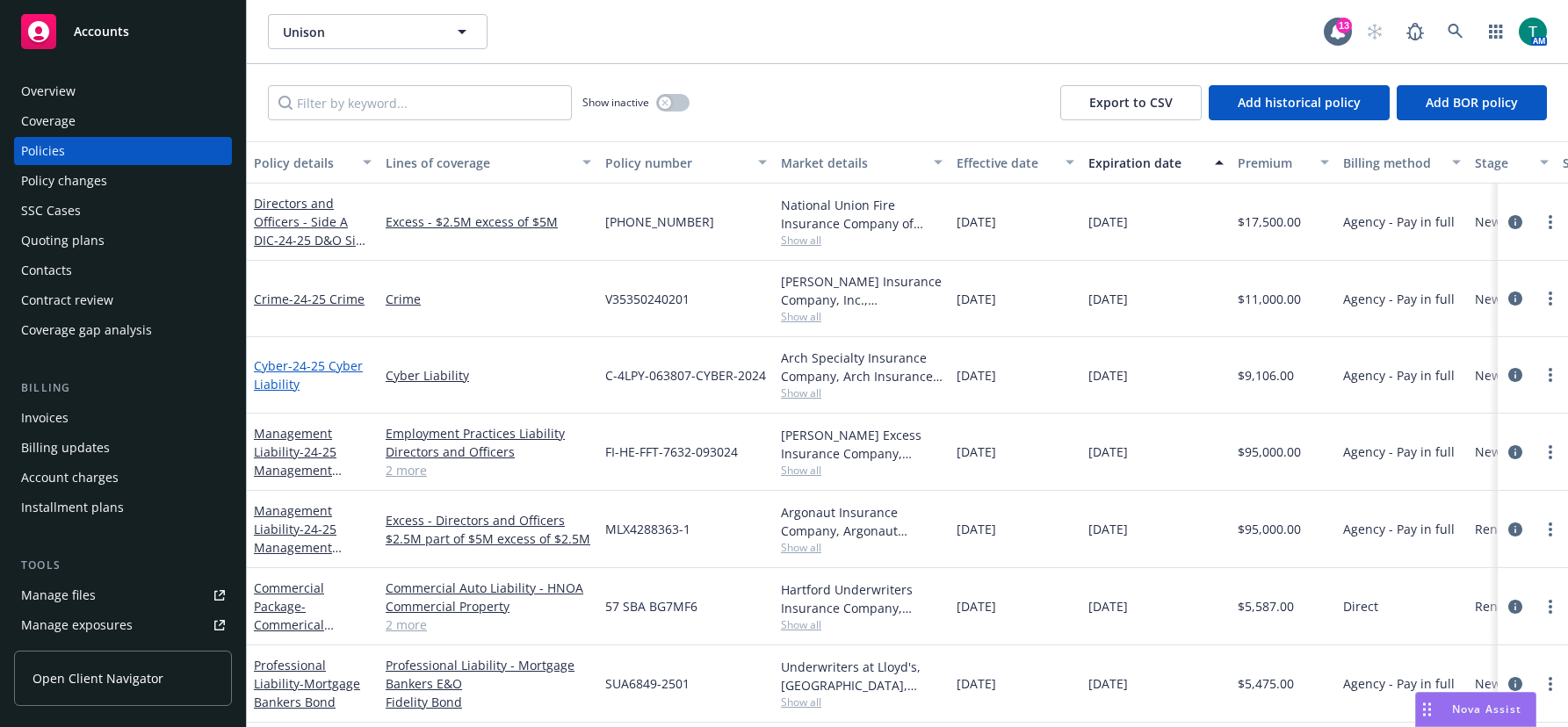
click at [298, 372] on span "- 24-25 Cyber Liability" at bounding box center [308, 374] width 109 height 35
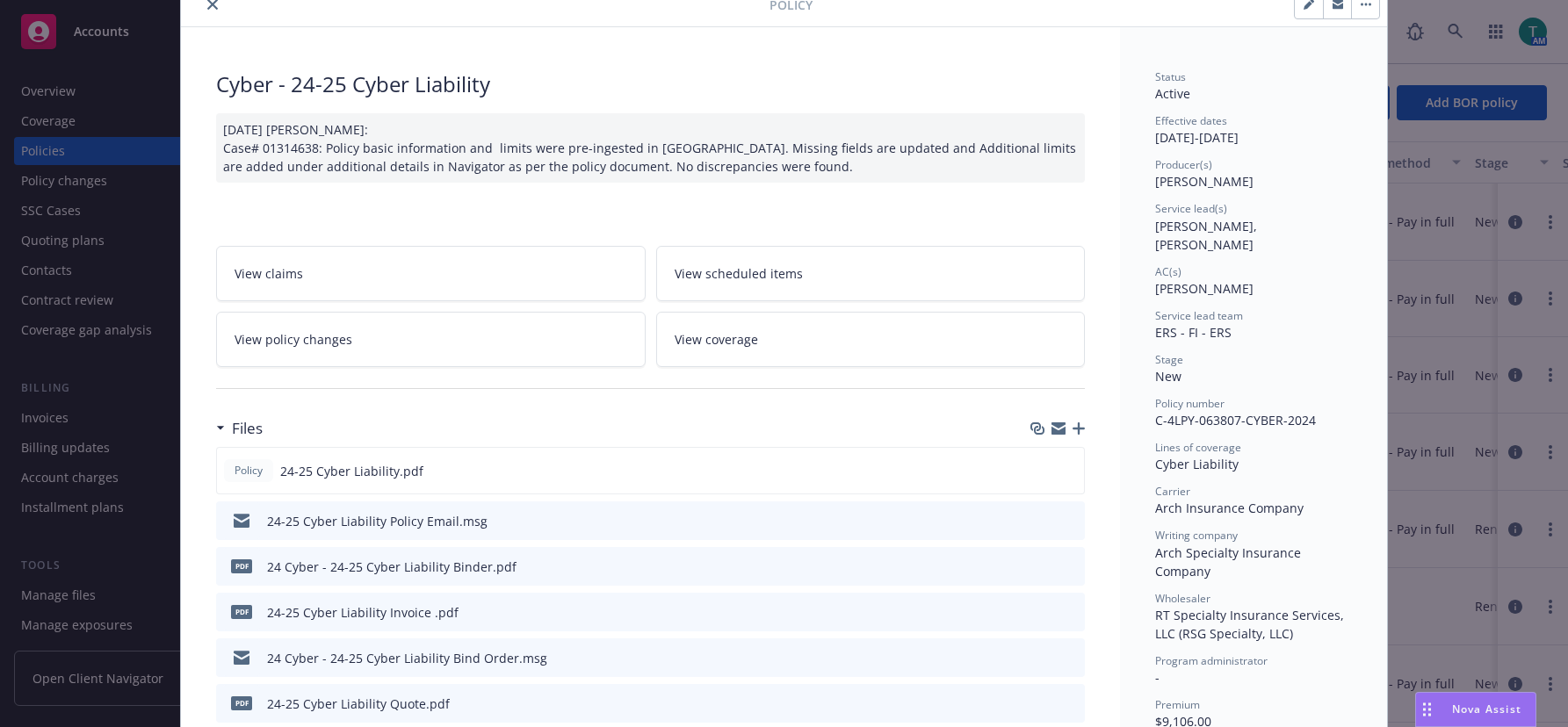
scroll to position [176, 0]
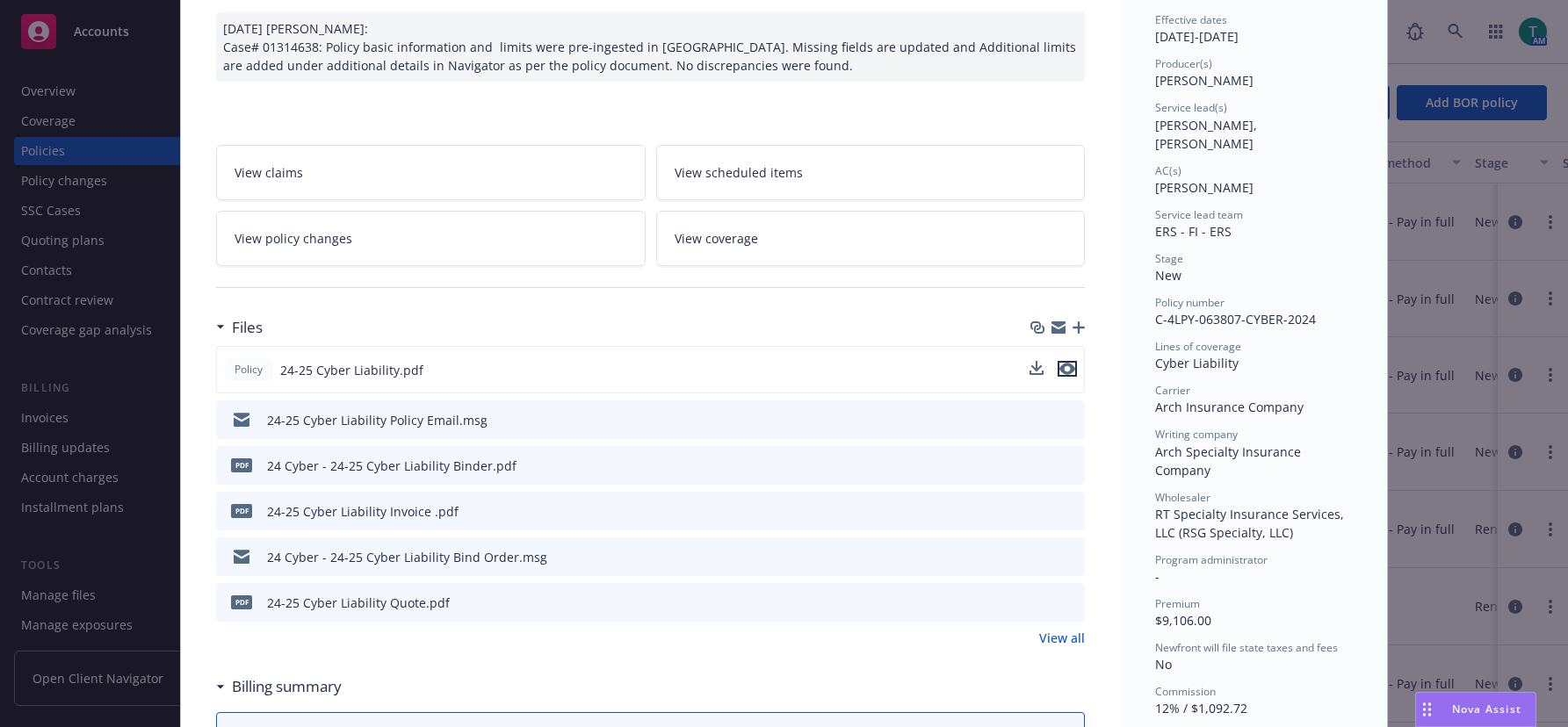
click at [1059, 368] on icon "preview file" at bounding box center [1067, 368] width 16 height 13
